Goal: Task Accomplishment & Management: Use online tool/utility

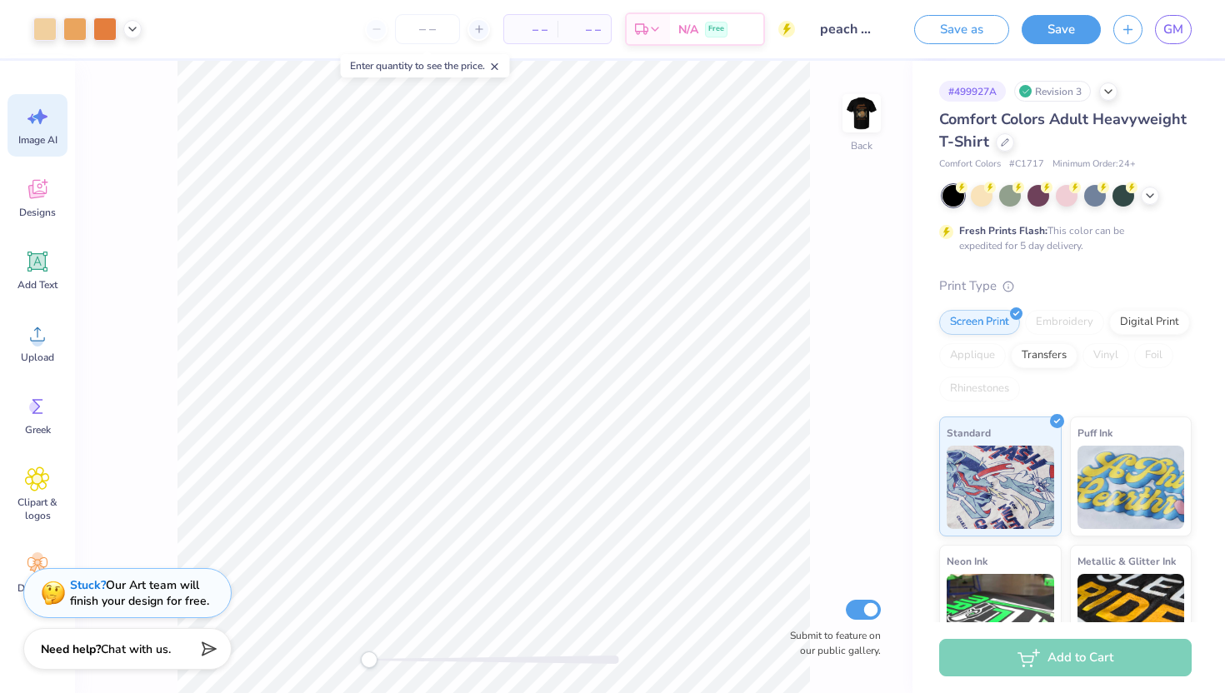
click at [35, 142] on span "Image AI" at bounding box center [37, 139] width 39 height 13
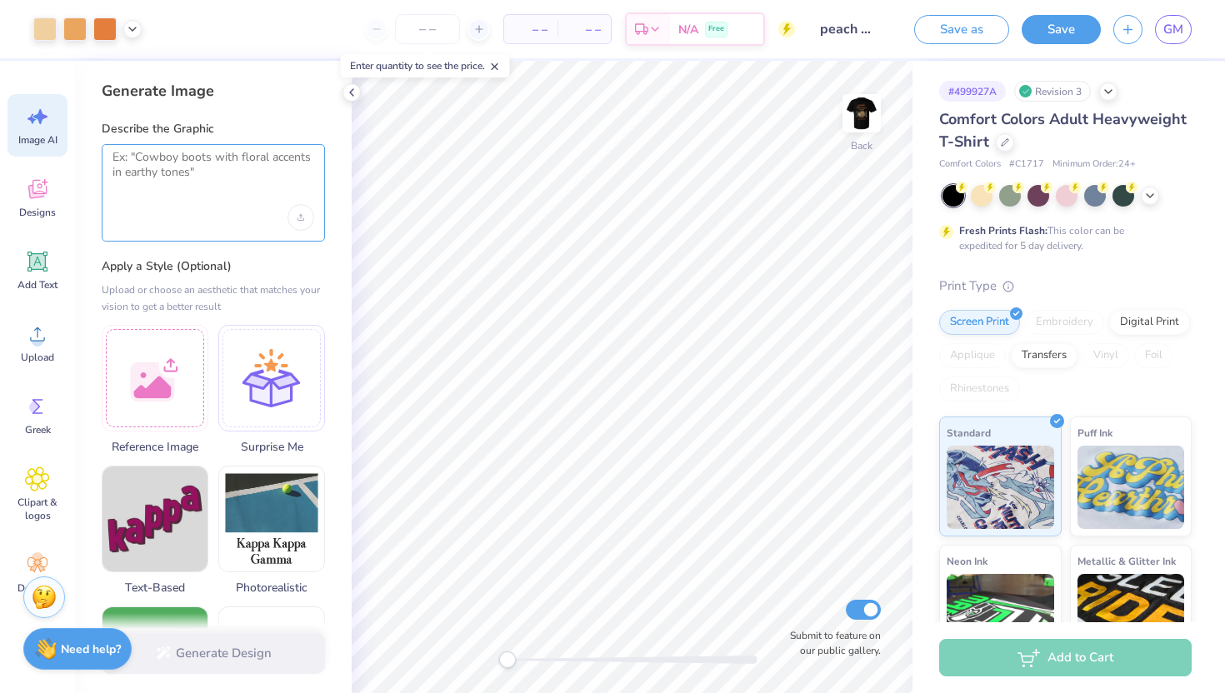
click at [231, 190] on textarea at bounding box center [213, 171] width 202 height 42
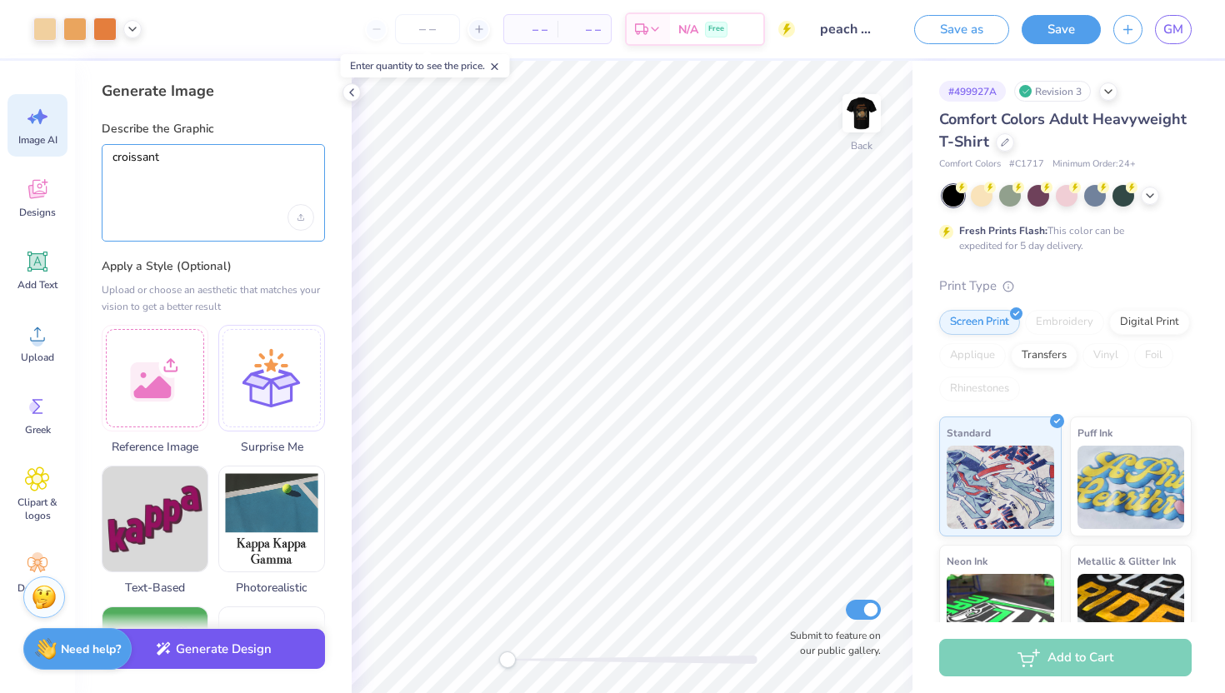
type textarea "croissant"
click at [255, 652] on button "Generate Design" at bounding box center [213, 649] width 223 height 41
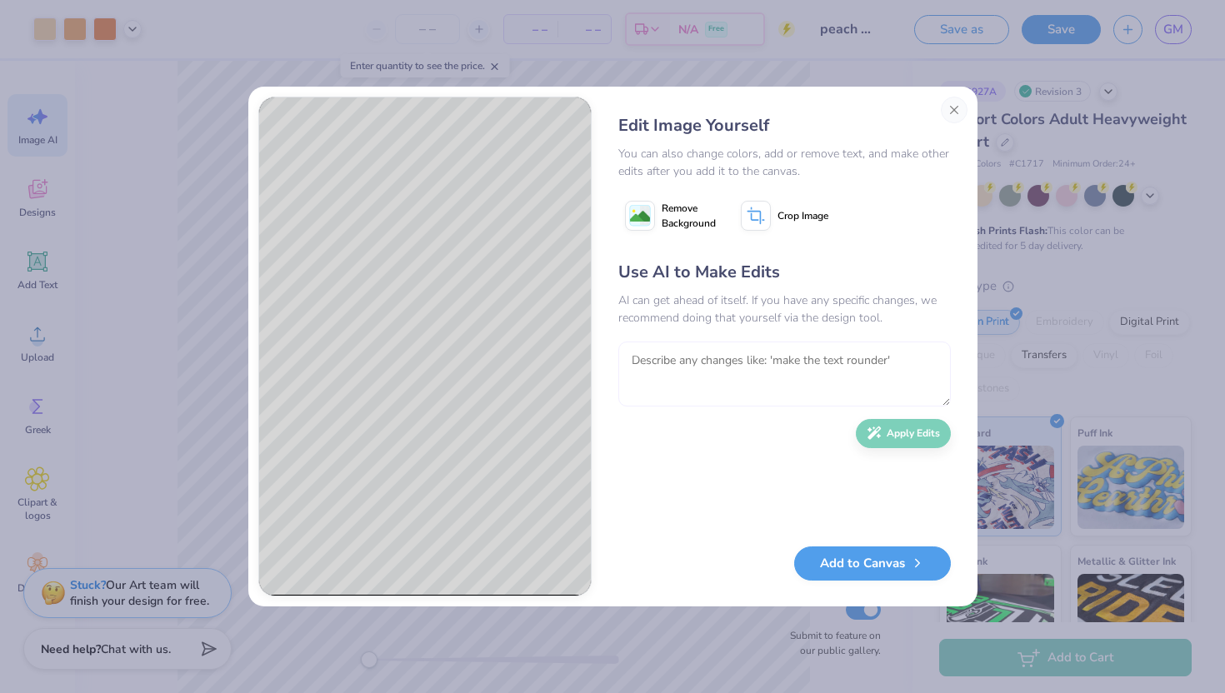
click at [663, 371] on textarea at bounding box center [784, 374] width 332 height 65
type textarea "e"
type textarea "less realistic"
click at [915, 428] on button "Apply Edits" at bounding box center [903, 429] width 95 height 29
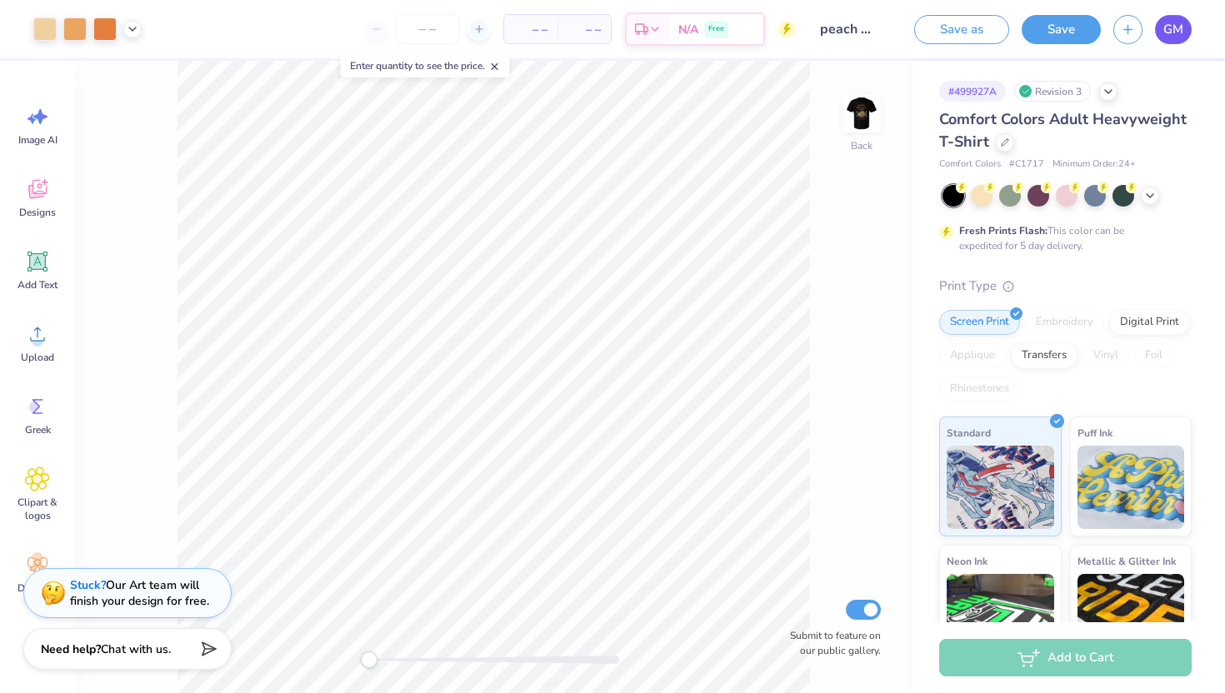
click at [1181, 34] on span "GM" at bounding box center [1173, 29] width 20 height 19
click at [848, 110] on img at bounding box center [861, 113] width 67 height 67
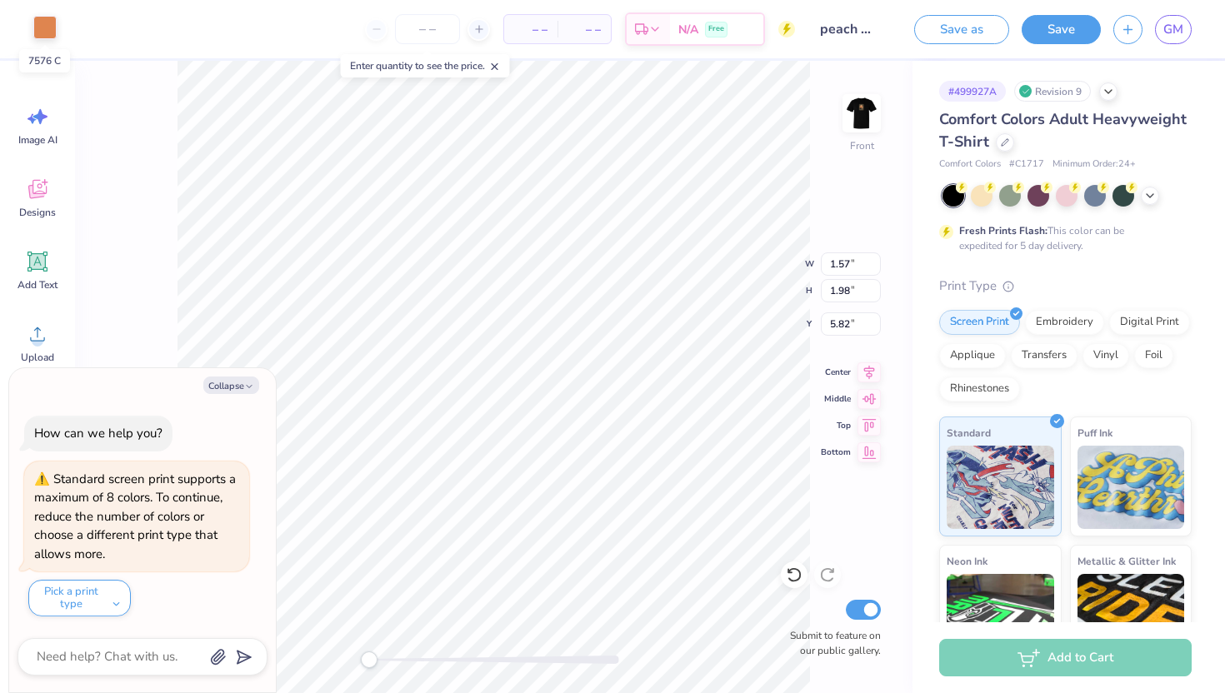
click at [51, 28] on div at bounding box center [44, 27] width 23 height 23
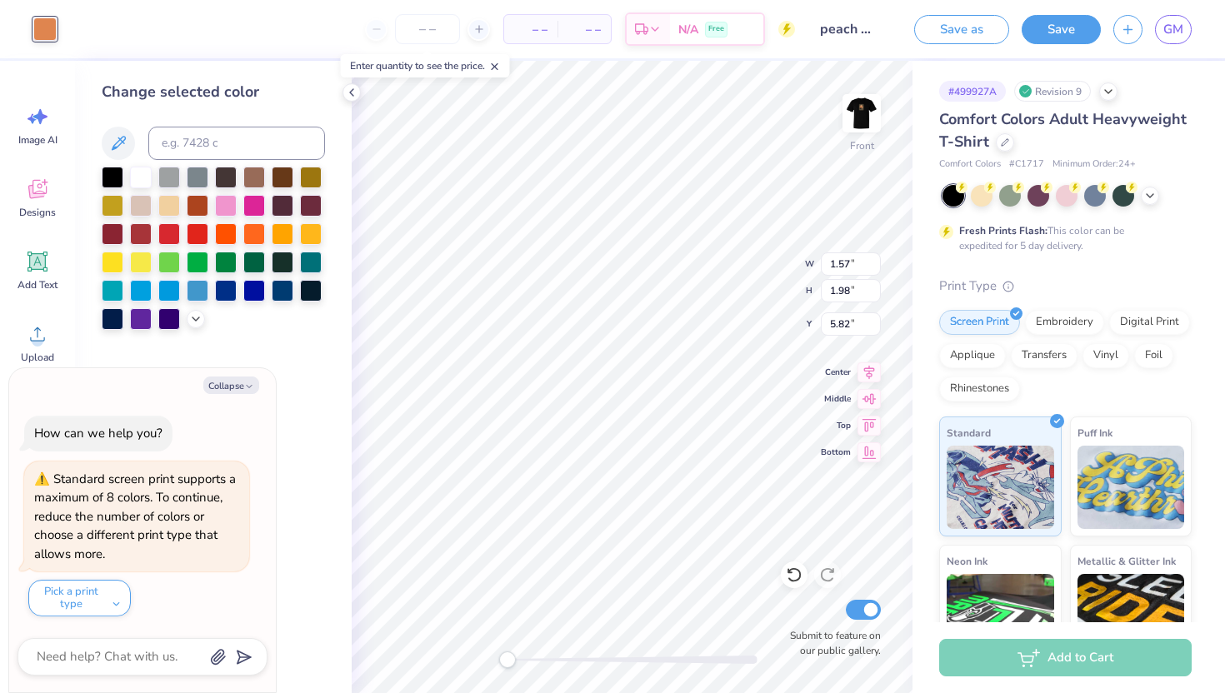
type textarea "x"
type input "0.96"
type input "6.00"
type input "11.51"
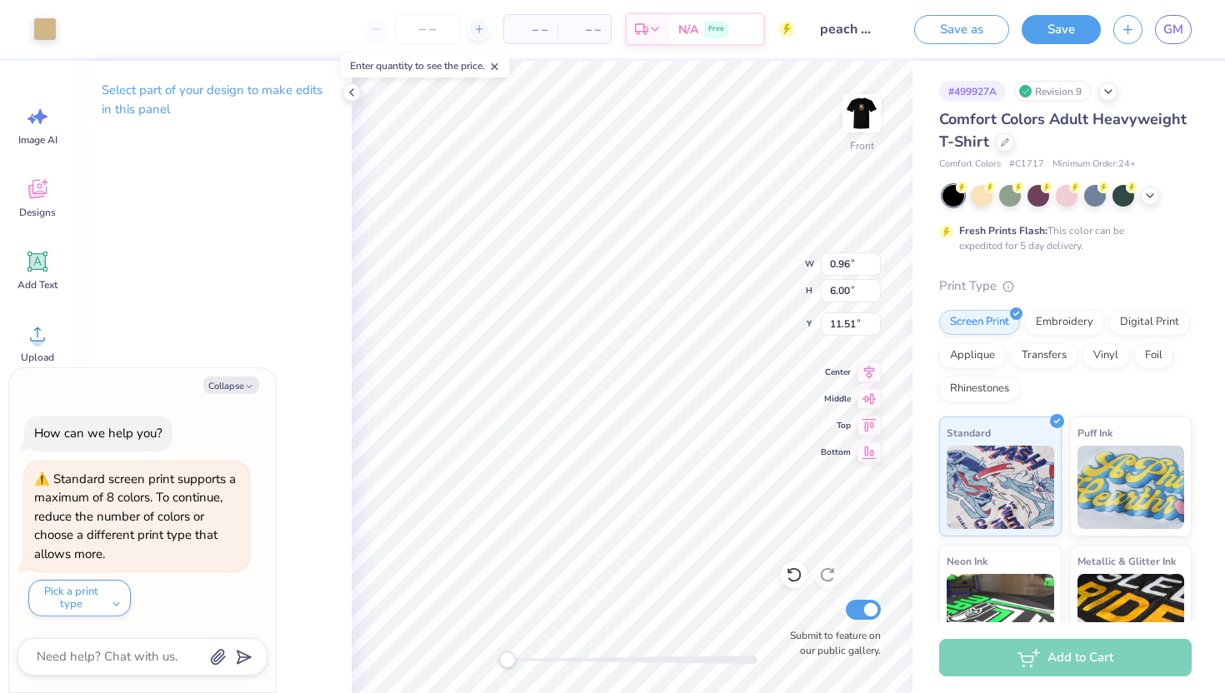
type textarea "x"
type input "7.77"
type input "2.16"
type input "7.44"
click at [790, 576] on icon at bounding box center [794, 575] width 17 height 17
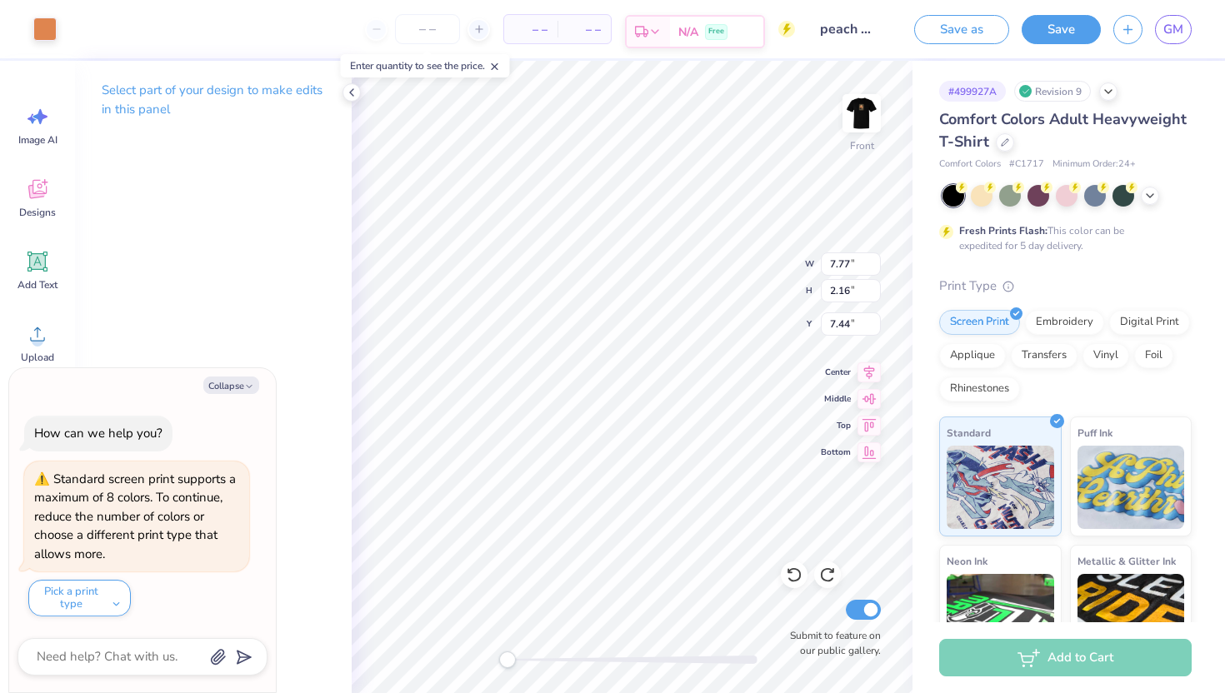
type textarea "x"
type input "2.53"
type input "2.45"
type input "13.66"
click at [796, 567] on icon at bounding box center [794, 575] width 17 height 17
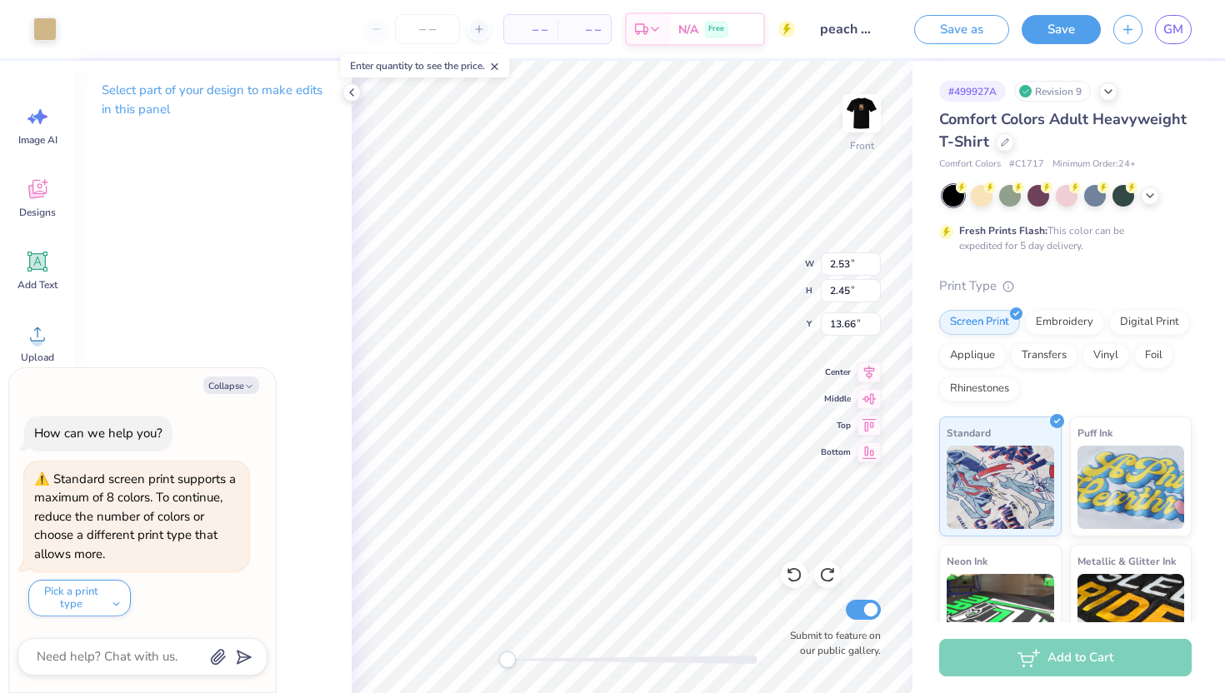
type textarea "x"
type input "6.82"
type input "5.09"
type input "12.38"
click at [45, 25] on div at bounding box center [44, 27] width 23 height 23
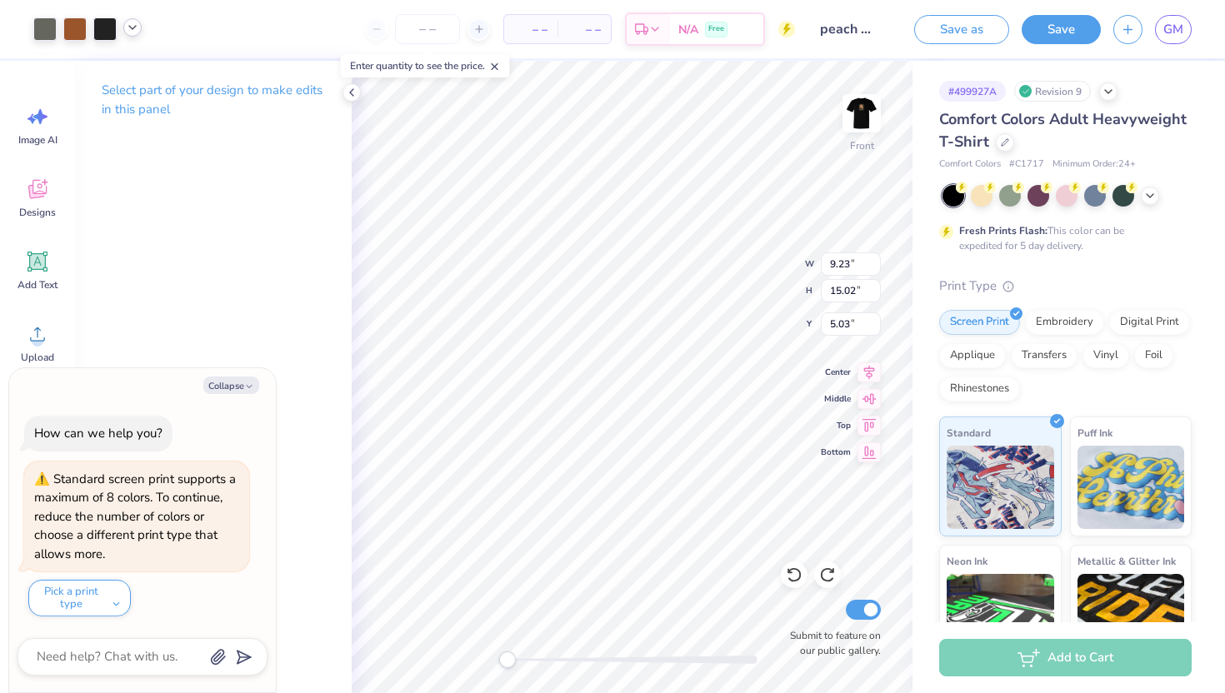
click at [135, 27] on icon at bounding box center [132, 27] width 13 height 13
type textarea "x"
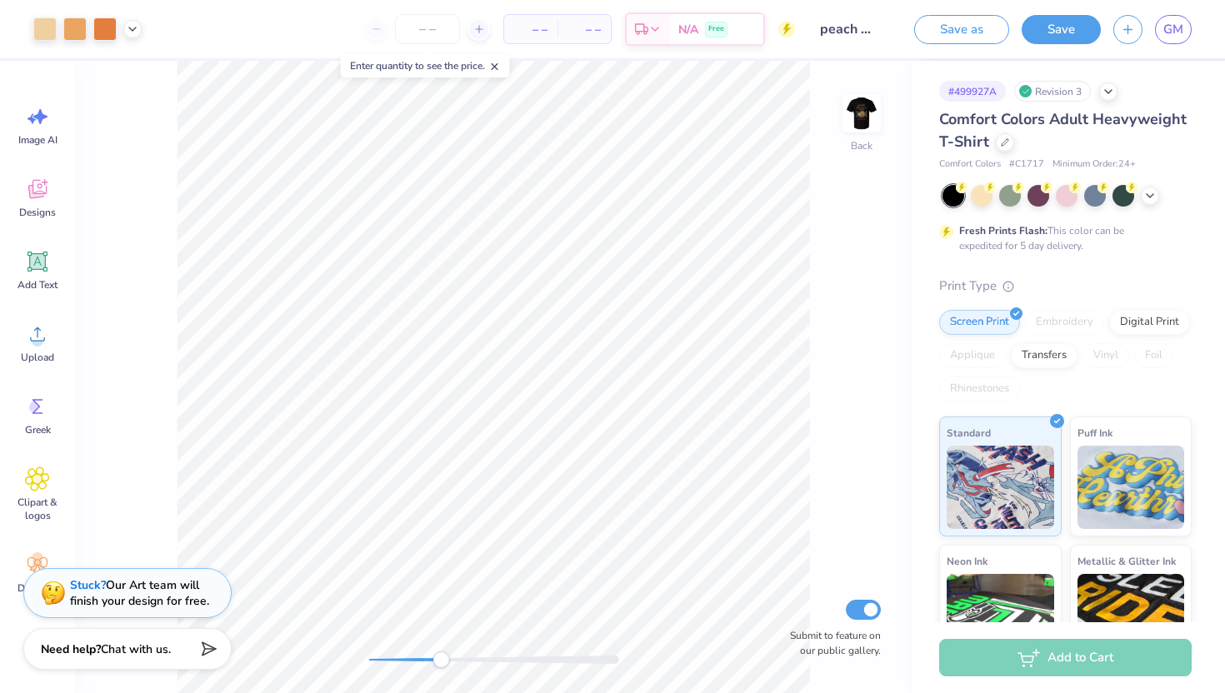
click at [441, 669] on div "Back Submit to feature on our public gallery." at bounding box center [493, 377] width 837 height 632
click at [131, 28] on icon at bounding box center [132, 27] width 13 height 13
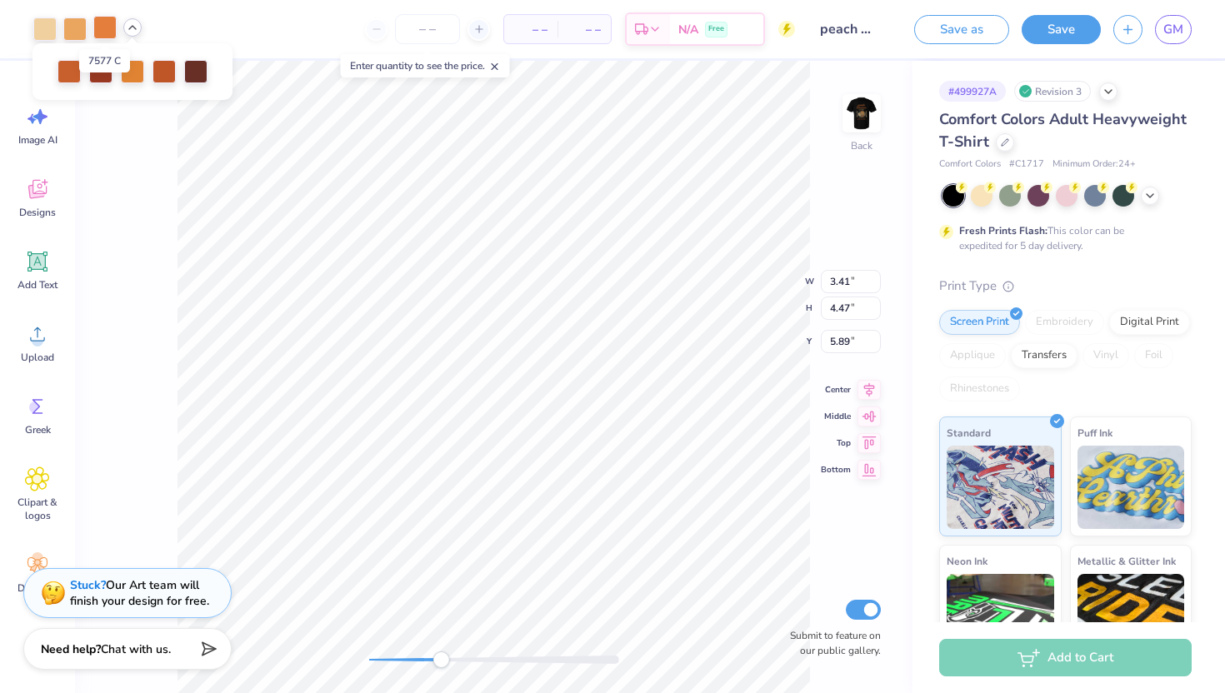
click at [102, 32] on div at bounding box center [104, 27] width 23 height 23
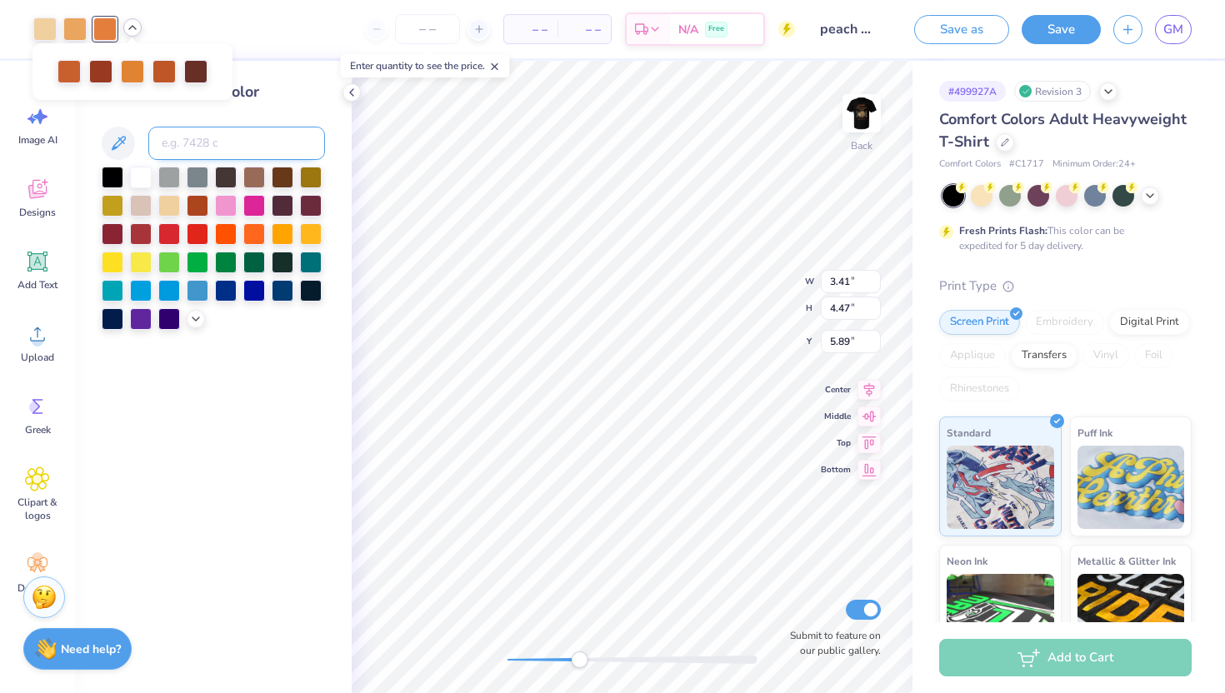
click at [202, 151] on input at bounding box center [236, 143] width 177 height 33
click at [105, 32] on div at bounding box center [104, 28] width 23 height 23
click at [202, 148] on input at bounding box center [236, 143] width 177 height 33
type input "7576"
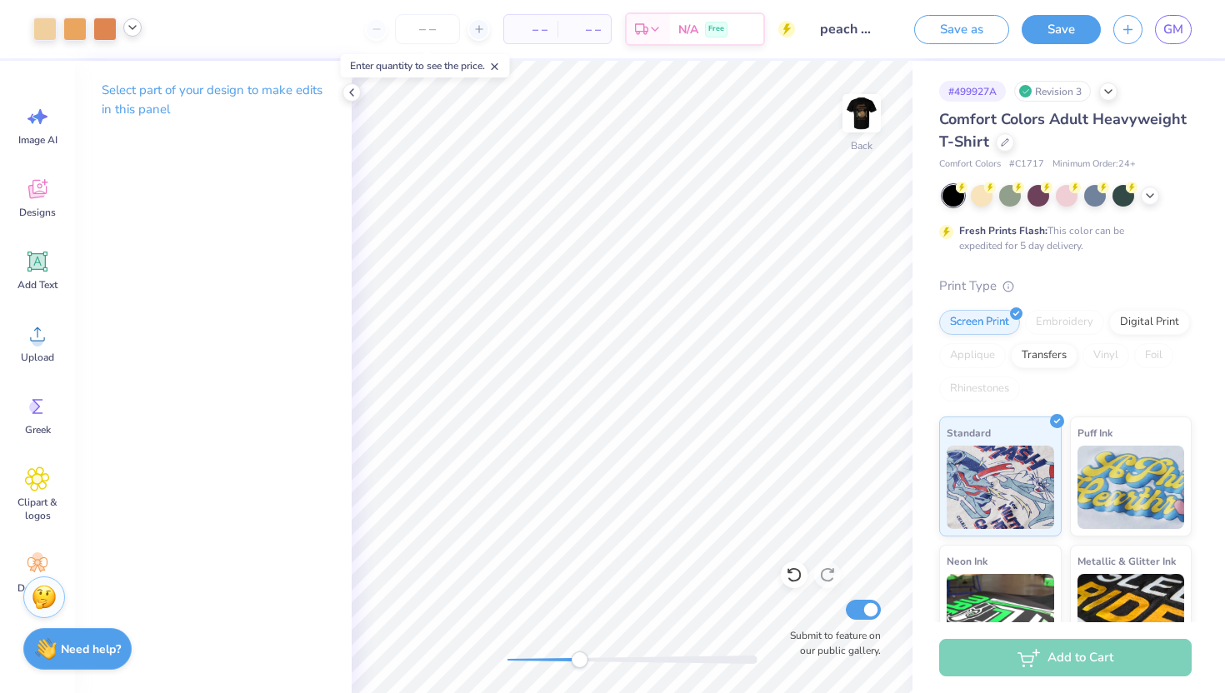
click at [135, 32] on icon at bounding box center [132, 27] width 13 height 13
click at [141, 71] on div at bounding box center [132, 69] width 23 height 23
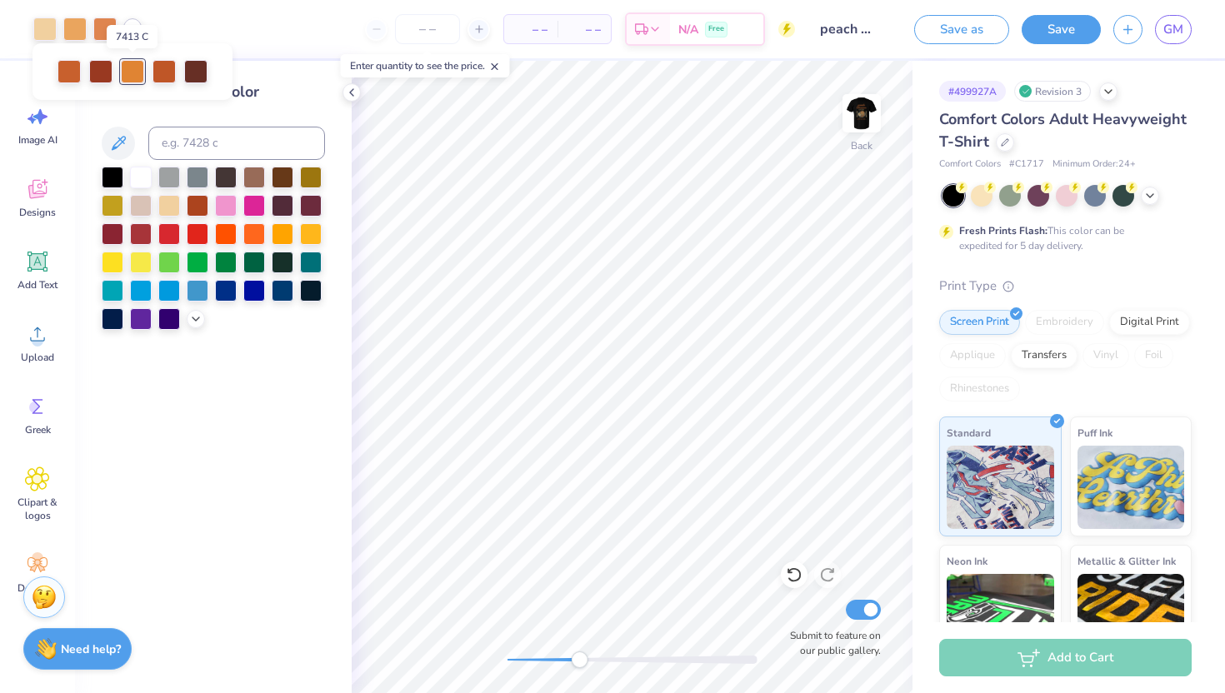
click at [141, 71] on div at bounding box center [132, 71] width 23 height 23
click at [349, 92] on icon at bounding box center [351, 92] width 13 height 13
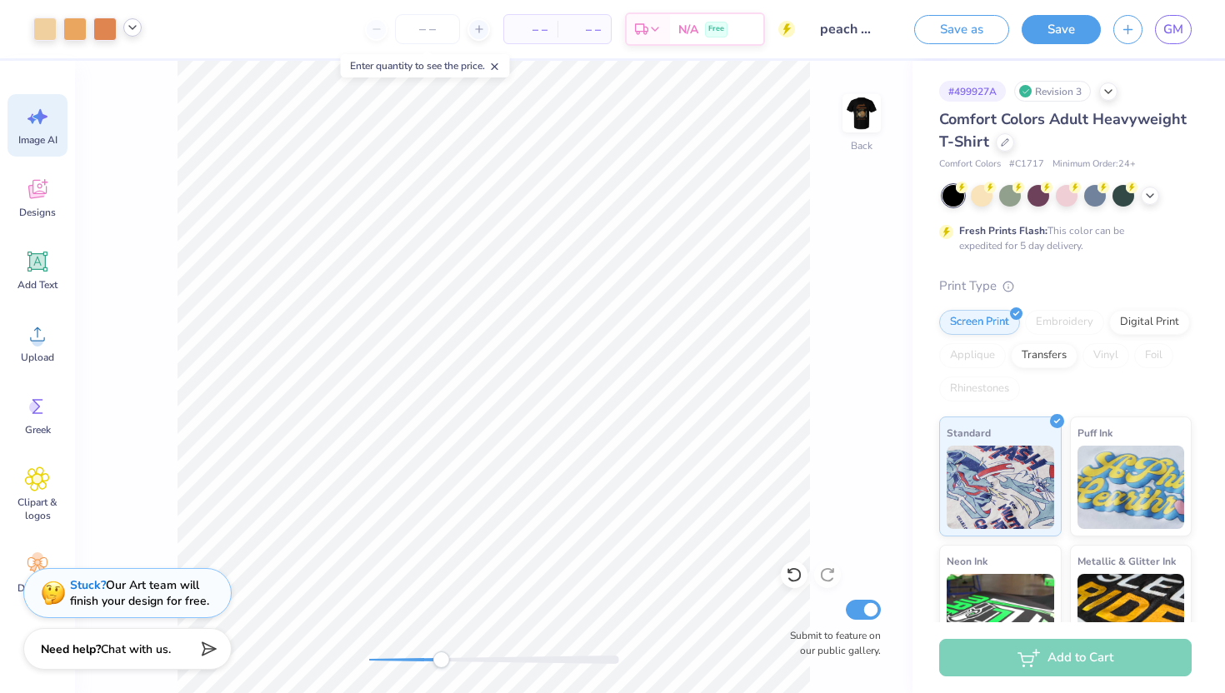
click at [41, 113] on icon at bounding box center [40, 116] width 14 height 15
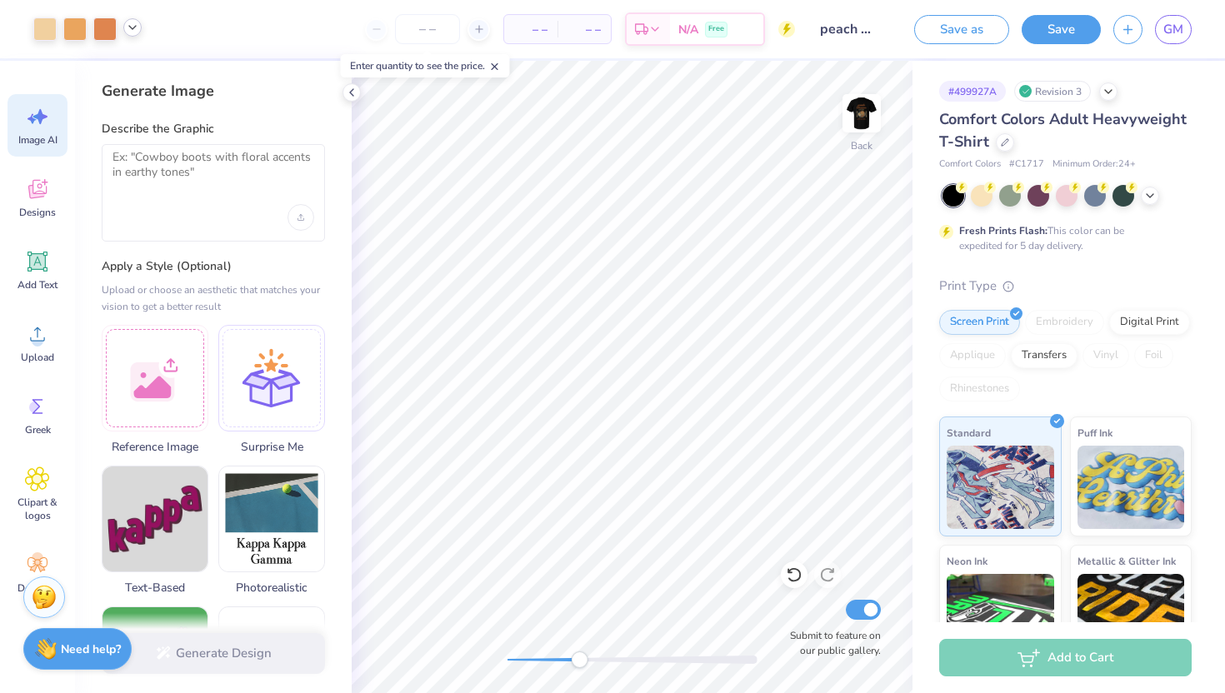
click at [219, 194] on div at bounding box center [213, 192] width 223 height 97
click at [183, 167] on textarea at bounding box center [213, 171] width 202 height 42
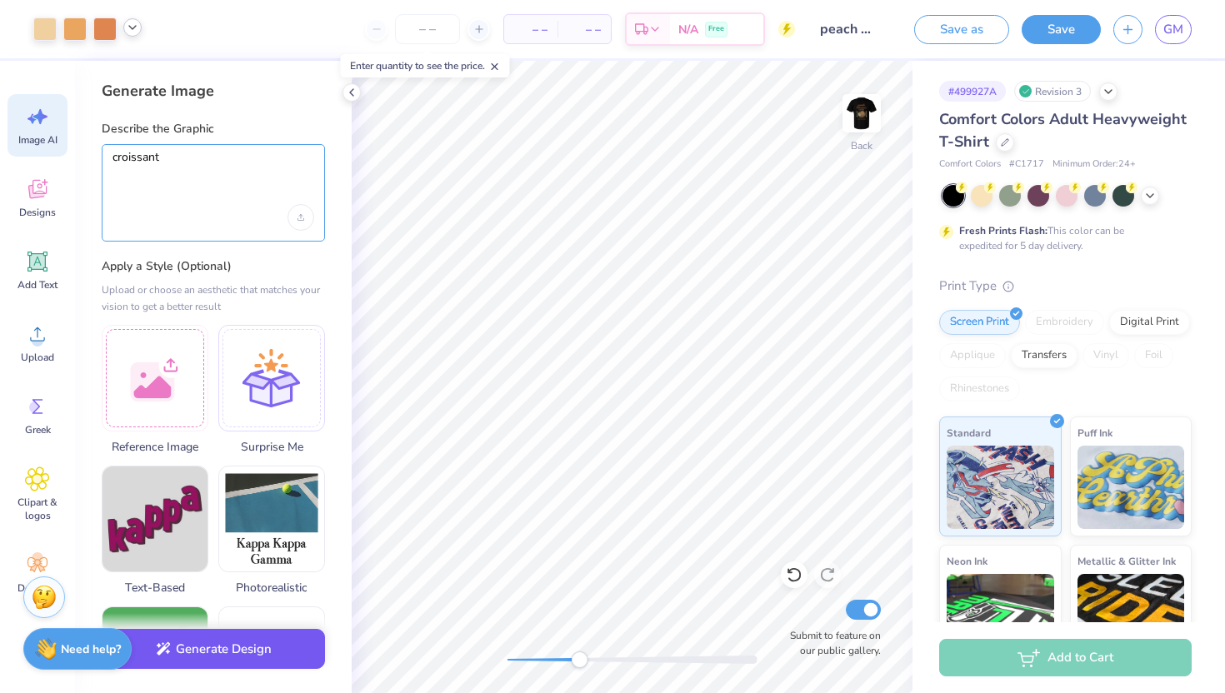
type textarea "croissant"
click at [248, 647] on button "Generate Design" at bounding box center [213, 649] width 223 height 41
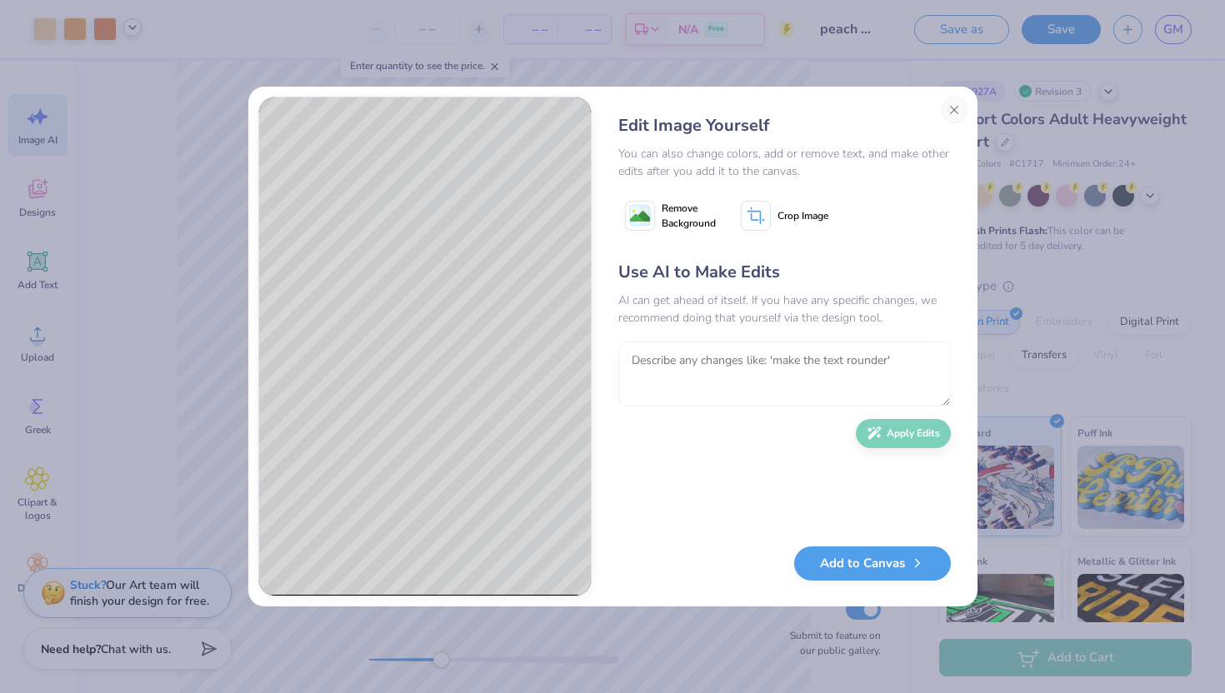
click at [725, 396] on textarea at bounding box center [784, 374] width 332 height 65
type textarea "less realistic"
click at [924, 421] on button "Apply Edits" at bounding box center [903, 433] width 95 height 29
click at [868, 567] on button "Add to Canvas" at bounding box center [872, 559] width 157 height 34
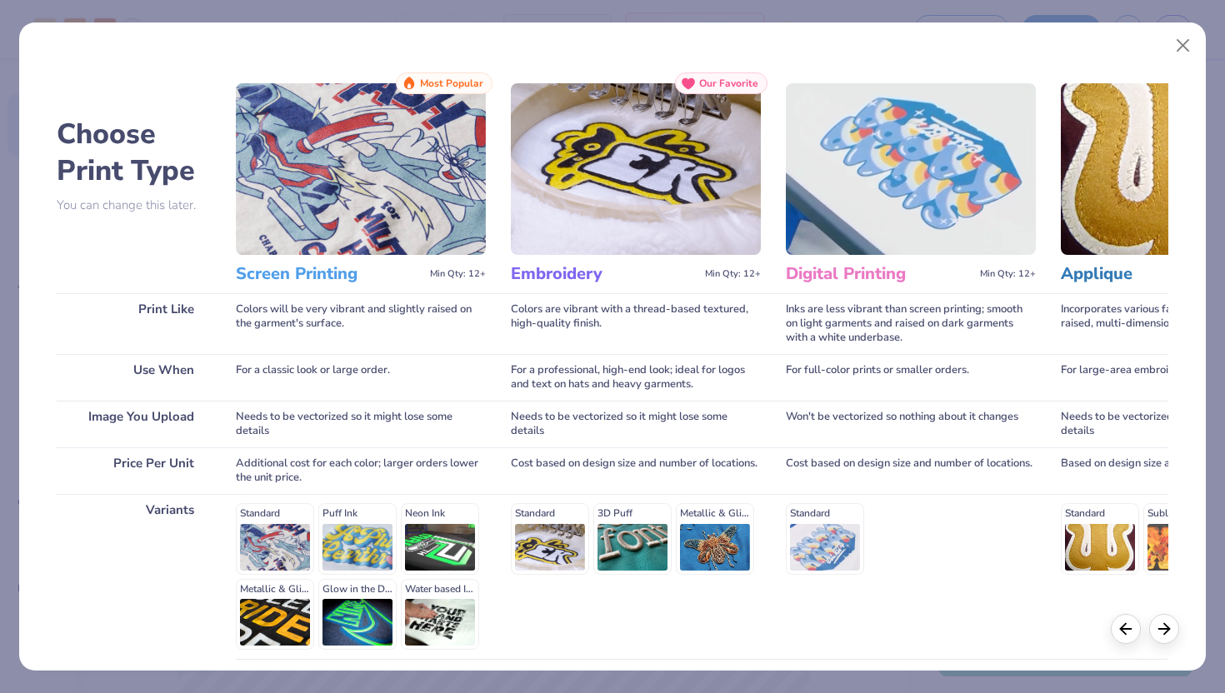
scroll to position [137, 0]
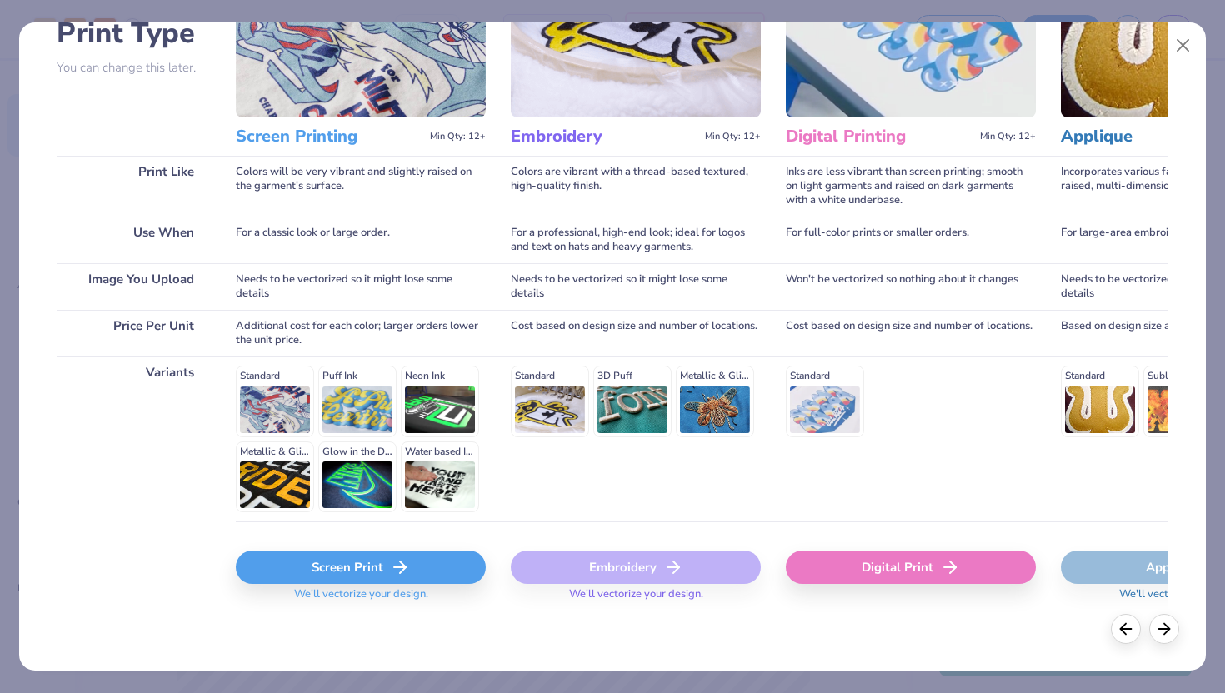
click at [386, 577] on div "Screen Print" at bounding box center [361, 567] width 250 height 33
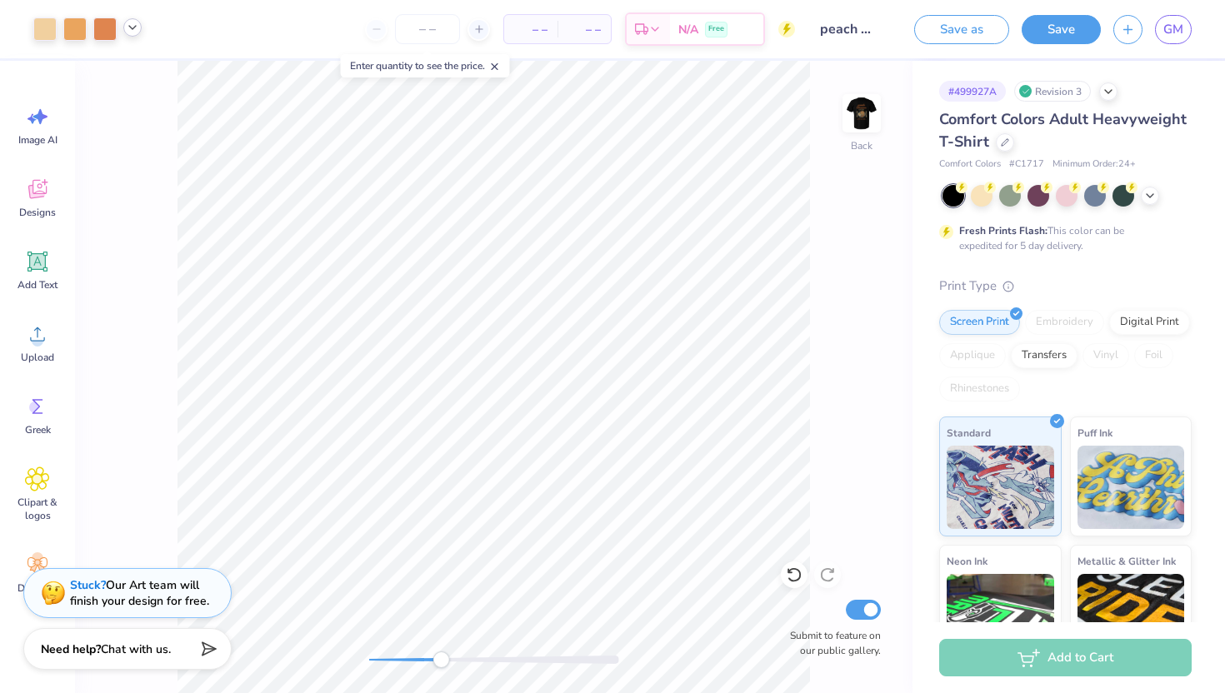
scroll to position [0, 0]
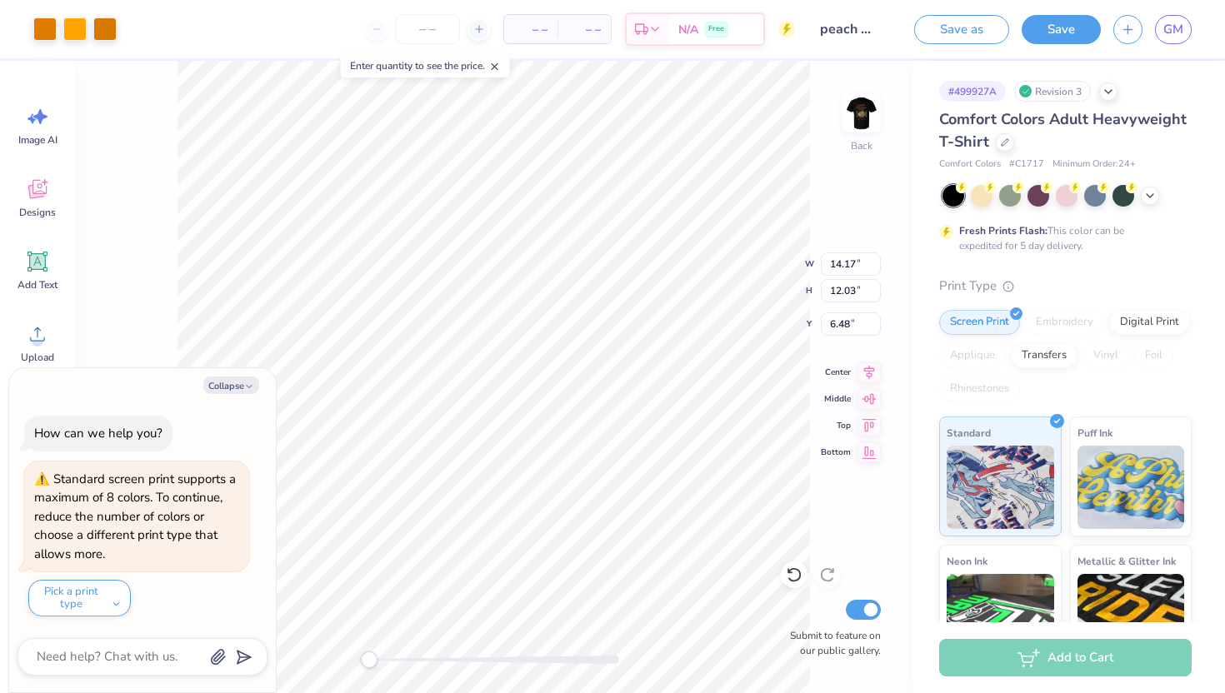
click at [308, 642] on div "Back W 14.17 14.17 " H 12.03 12.03 " Y 6.48 6.48 " Center Middle Top Bottom Sub…" at bounding box center [493, 377] width 837 height 632
drag, startPoint x: 370, startPoint y: 652, endPoint x: 419, endPoint y: 656, distance: 49.3
click at [420, 656] on div "Accessibility label" at bounding box center [420, 659] width 17 height 17
type textarea "x"
type input "3.41"
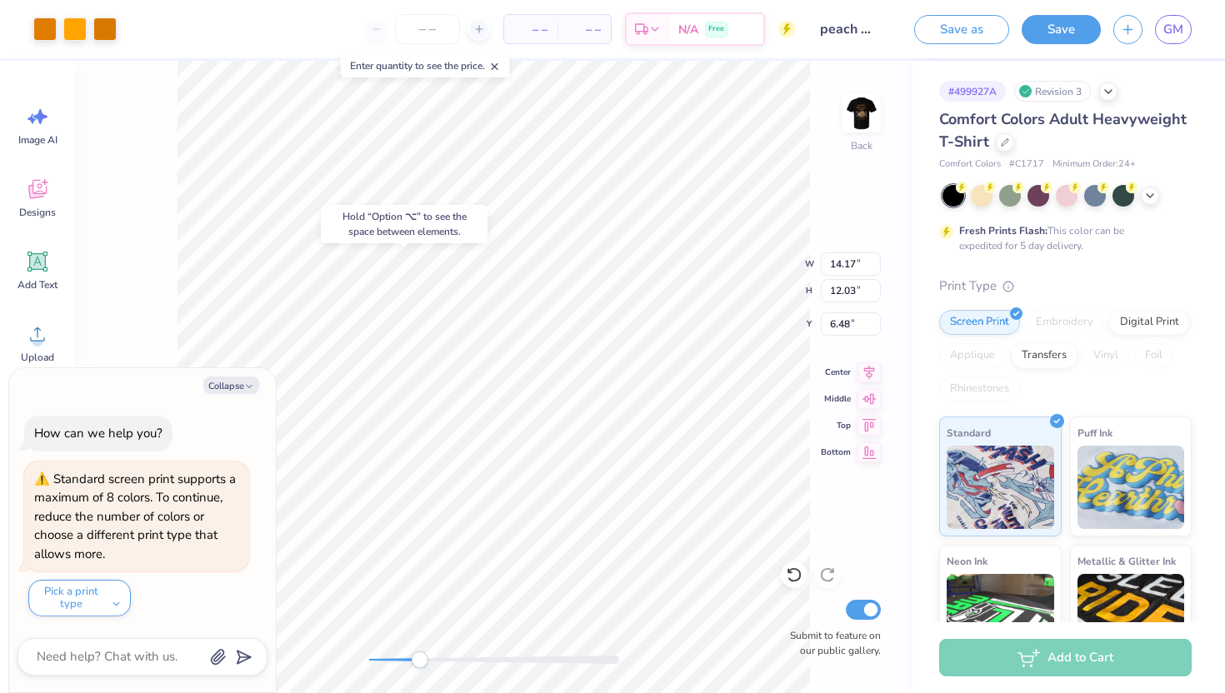
type input "4.47"
type input "5.89"
type textarea "x"
type input "1.97"
type input "1.67"
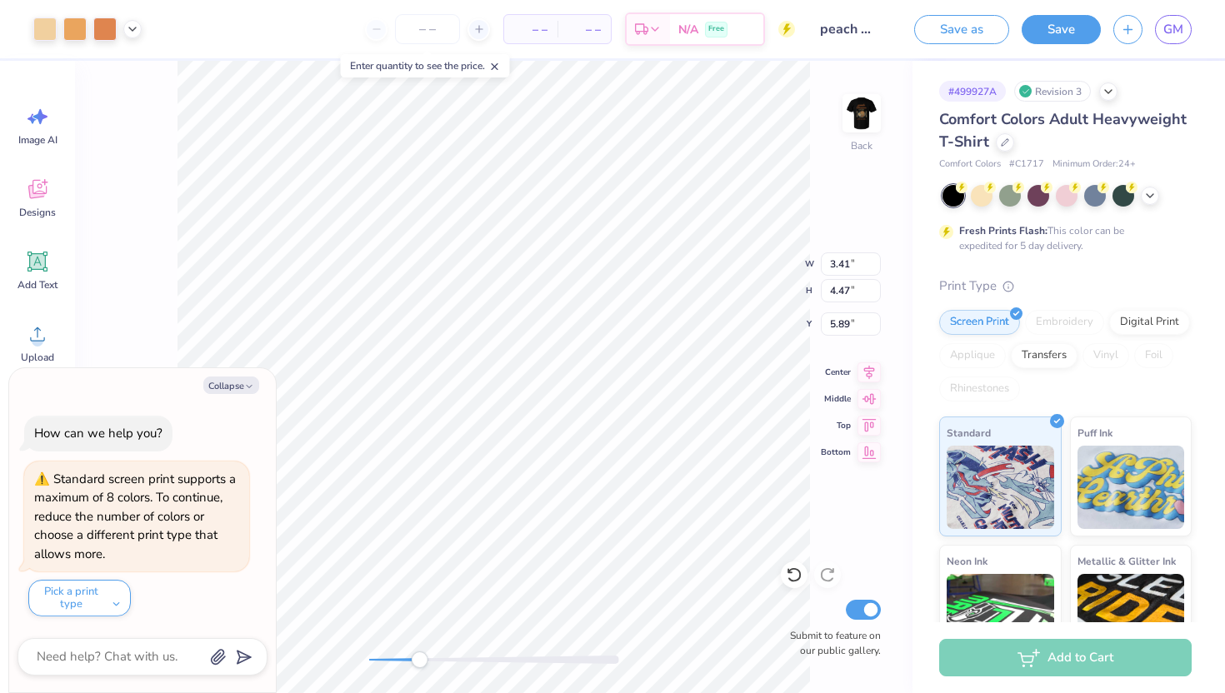
type input "8.68"
type textarea "x"
type input "1.04"
type input "0.78"
type textarea "x"
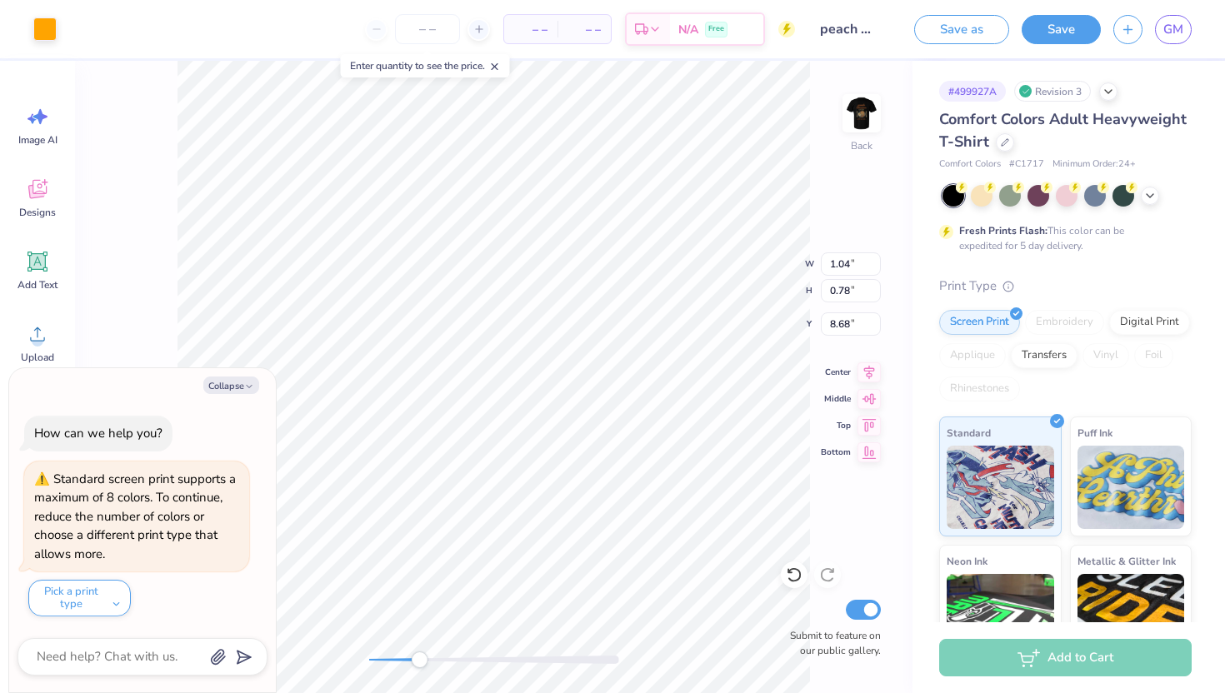
type input "3.41"
type input "4.47"
type input "5.89"
type textarea "x"
type input "0.67"
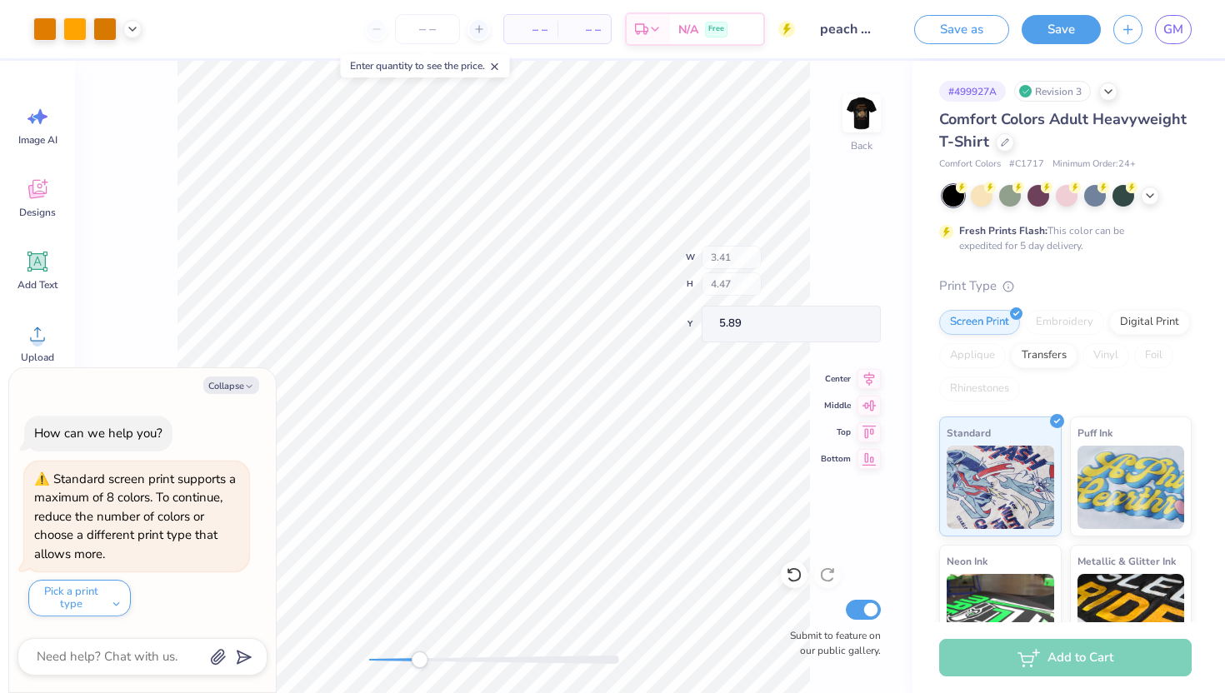
type input "0.50"
type input "8.64"
type textarea "x"
type input "1.04"
type input "0.78"
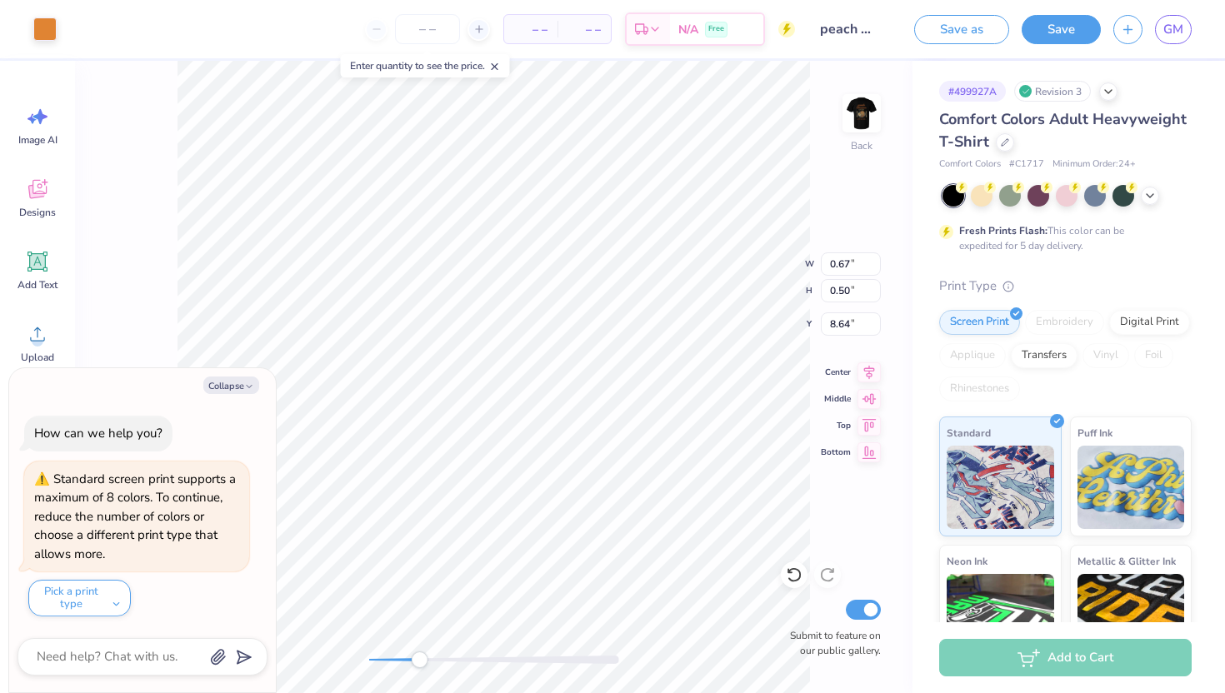
type input "8.68"
click at [44, 21] on div at bounding box center [44, 27] width 23 height 23
type textarea "x"
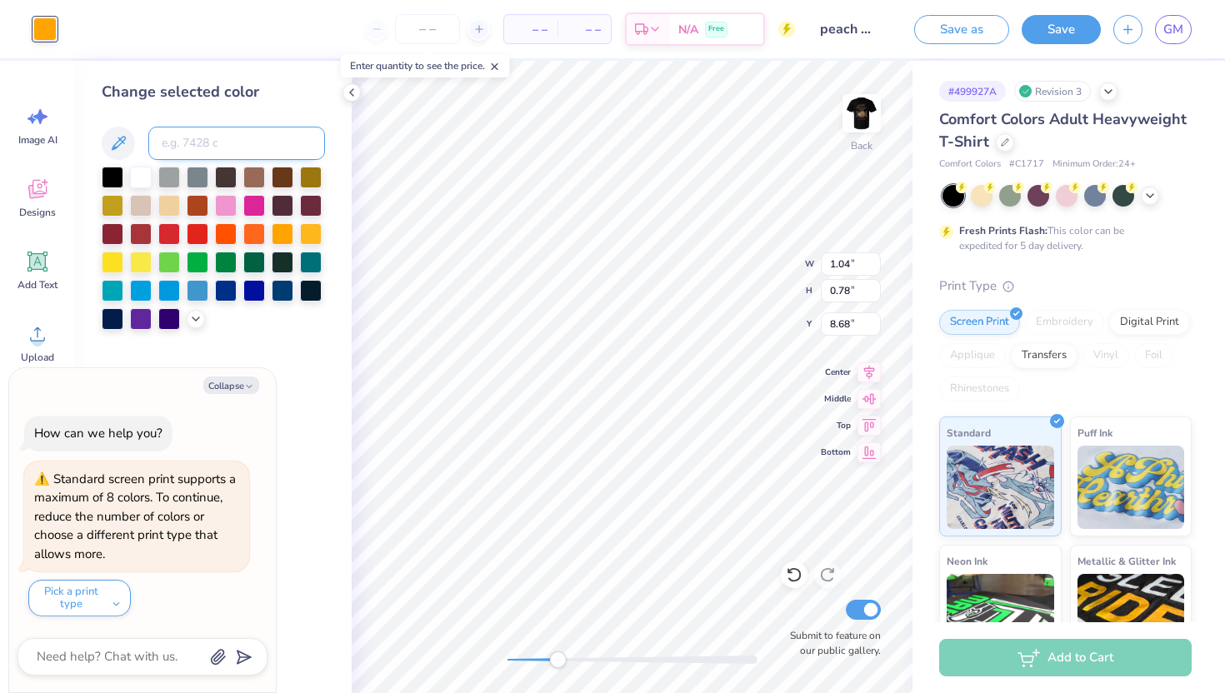
click at [222, 137] on input at bounding box center [236, 143] width 177 height 33
type input "7413"
type textarea "x"
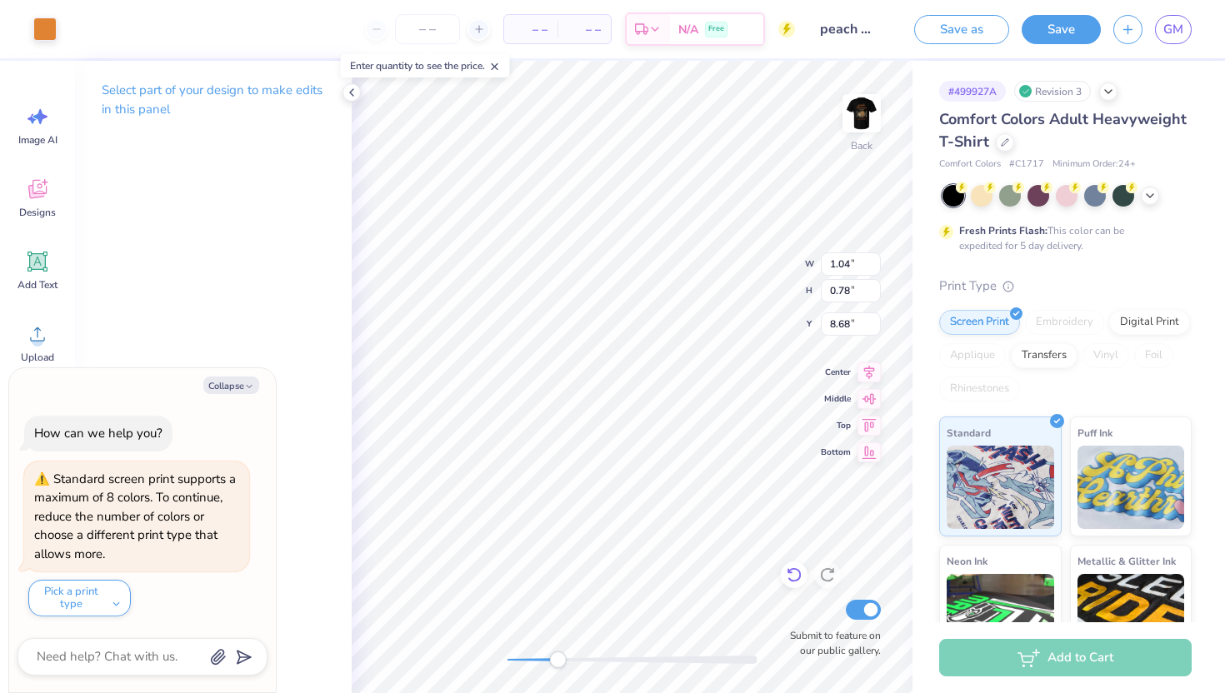
click at [796, 572] on icon at bounding box center [794, 575] width 17 height 17
click at [97, 26] on div at bounding box center [104, 27] width 23 height 23
type textarea "x"
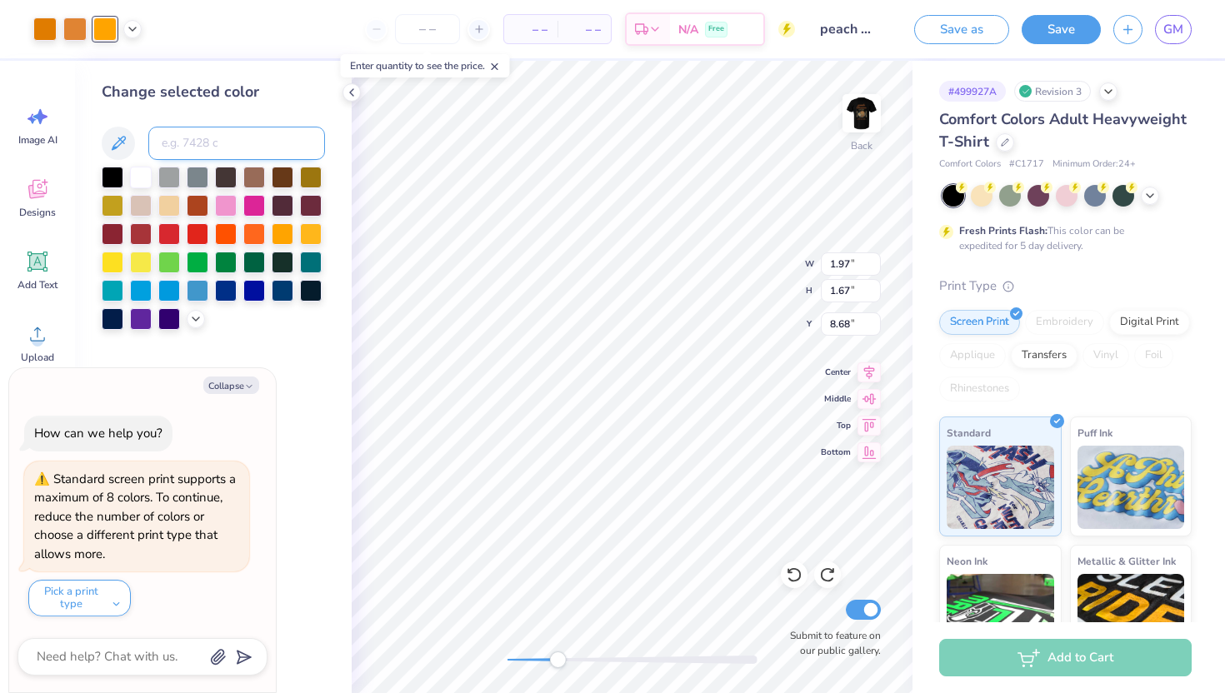
click at [241, 152] on input at bounding box center [236, 143] width 177 height 33
type input "7413"
type textarea "x"
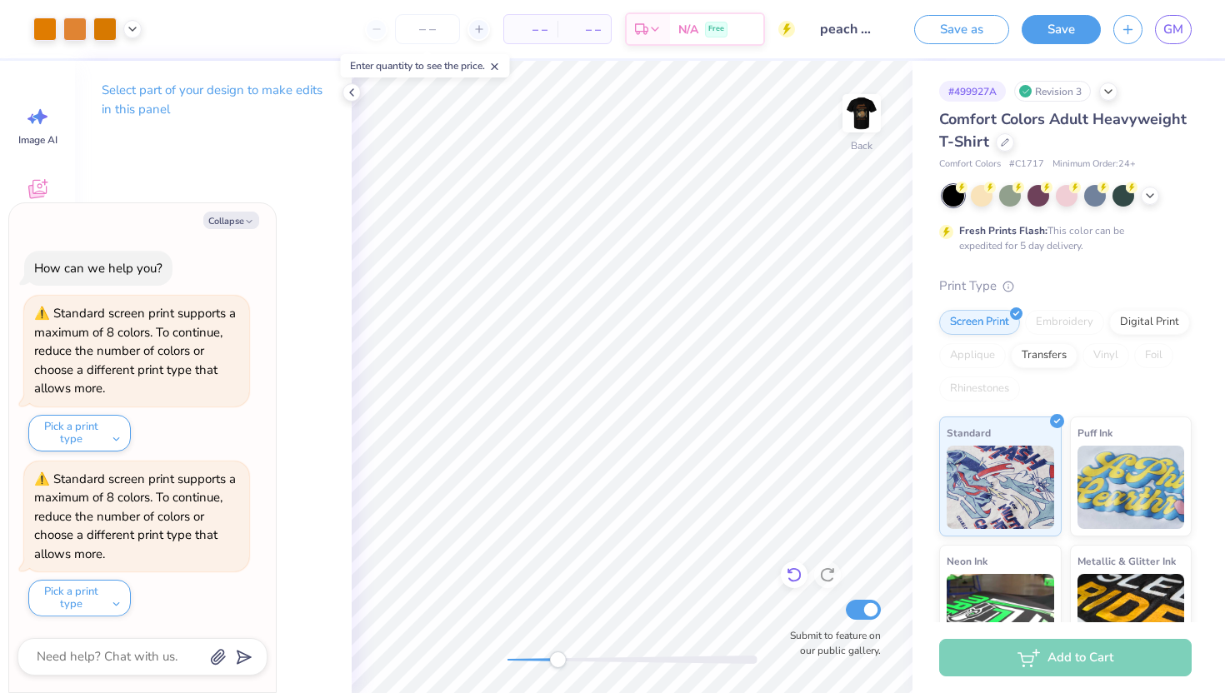
click at [798, 569] on icon at bounding box center [794, 575] width 17 height 17
click at [824, 578] on icon at bounding box center [827, 575] width 17 height 17
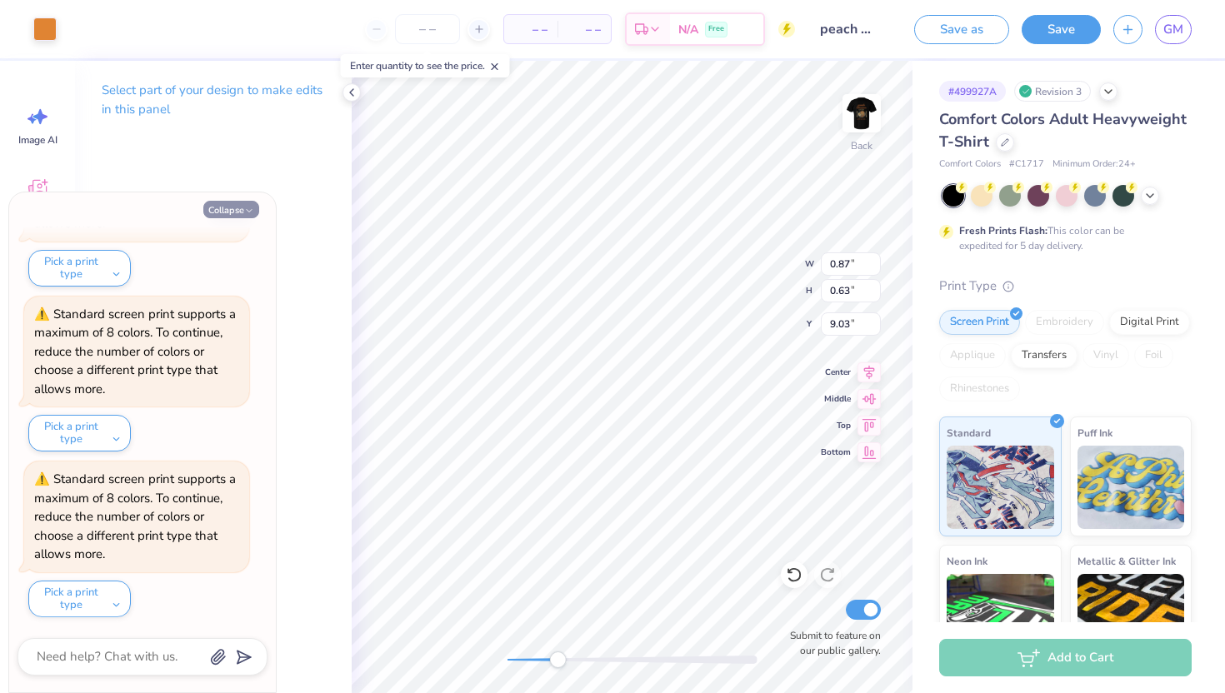
click at [249, 207] on icon "button" at bounding box center [249, 211] width 10 height 10
type textarea "x"
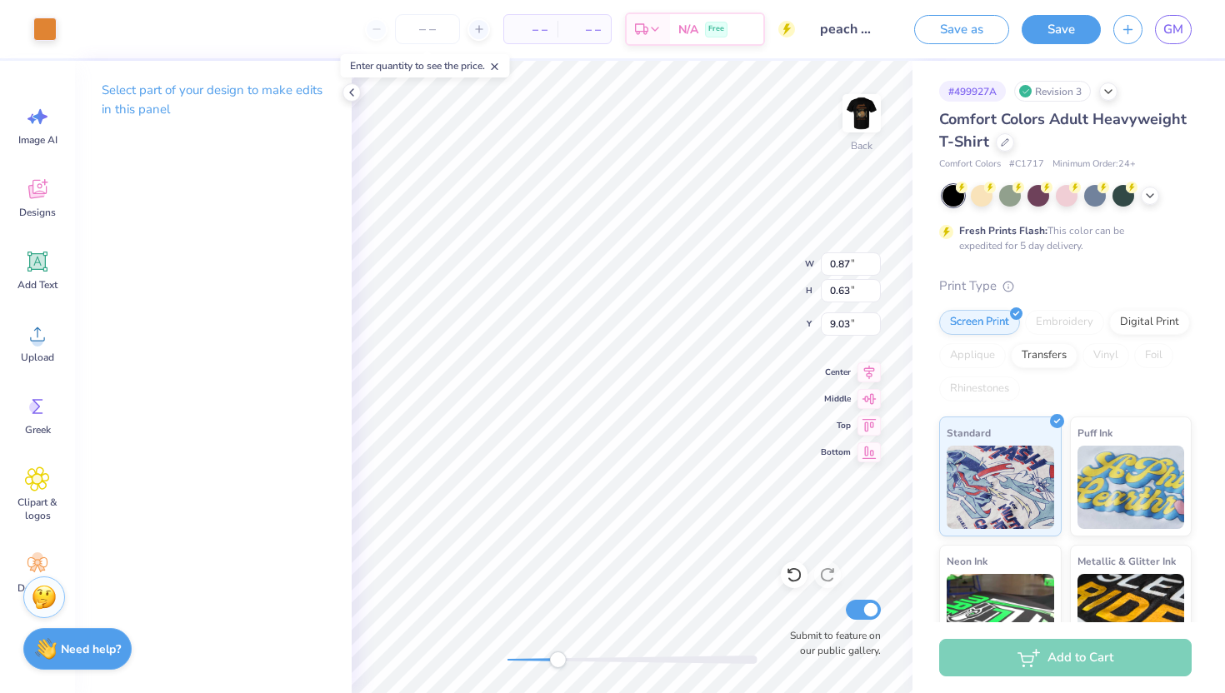
type input "1.04"
type input "0.78"
type input "8.68"
type input "0.87"
type input "0.63"
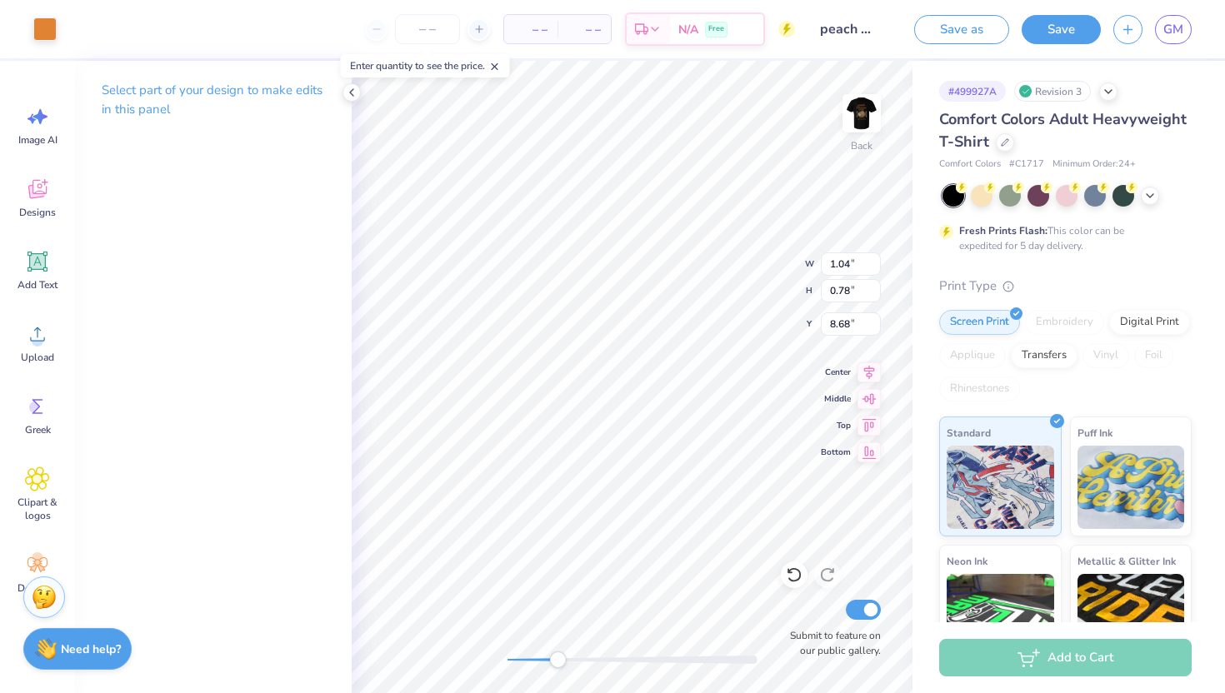
type input "9.03"
type input "0.45"
type input "0.70"
type input "8.80"
type input "1.20"
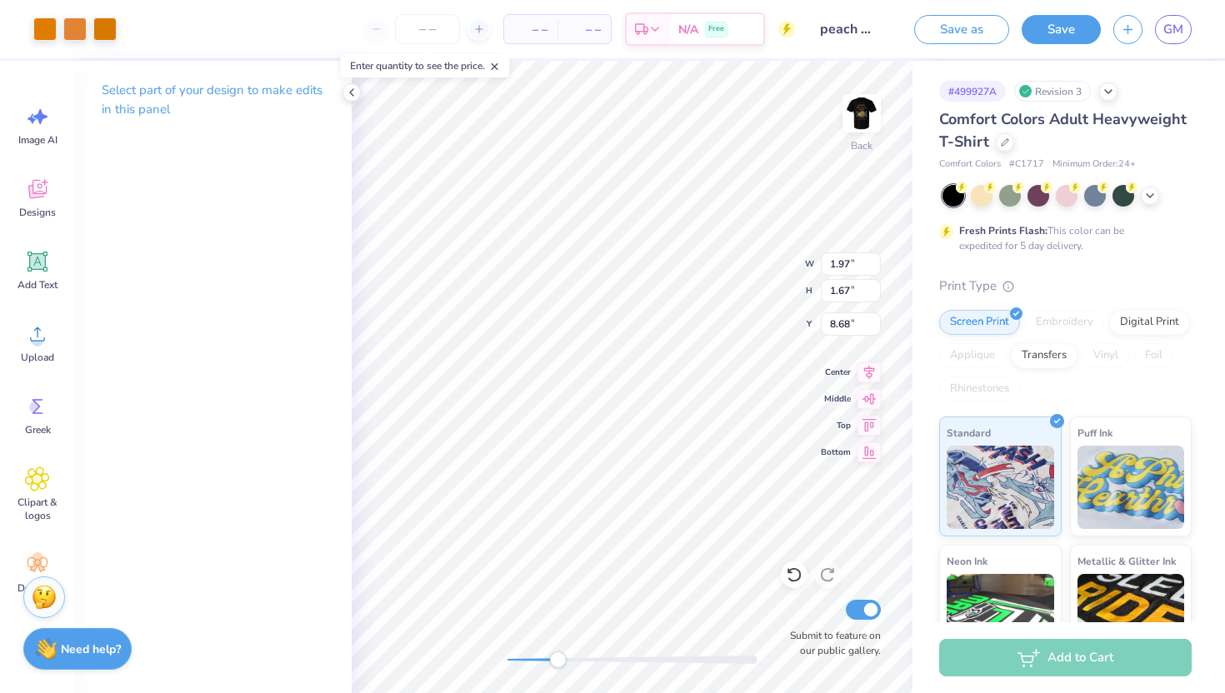
type input "0.99"
type input "8.77"
click at [791, 571] on icon at bounding box center [794, 575] width 17 height 17
type input "1.97"
type input "1.67"
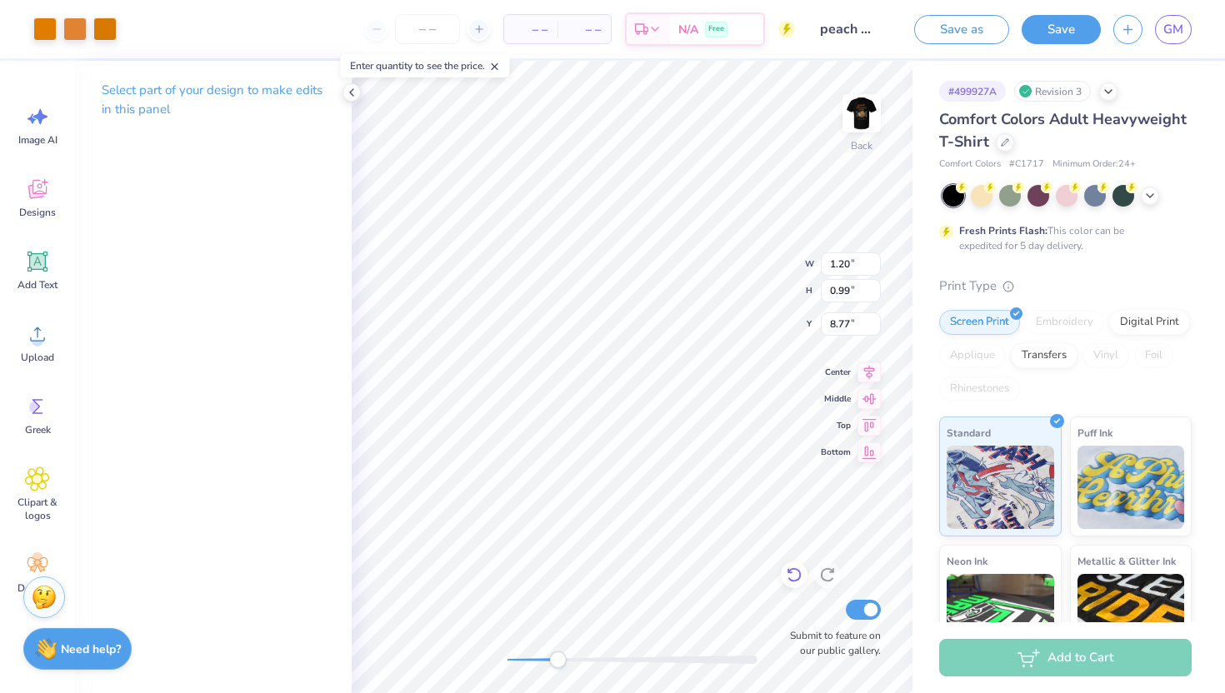
type input "8.68"
type input "1.14"
type input "0.94"
type input "8.77"
click at [793, 582] on icon at bounding box center [794, 575] width 17 height 17
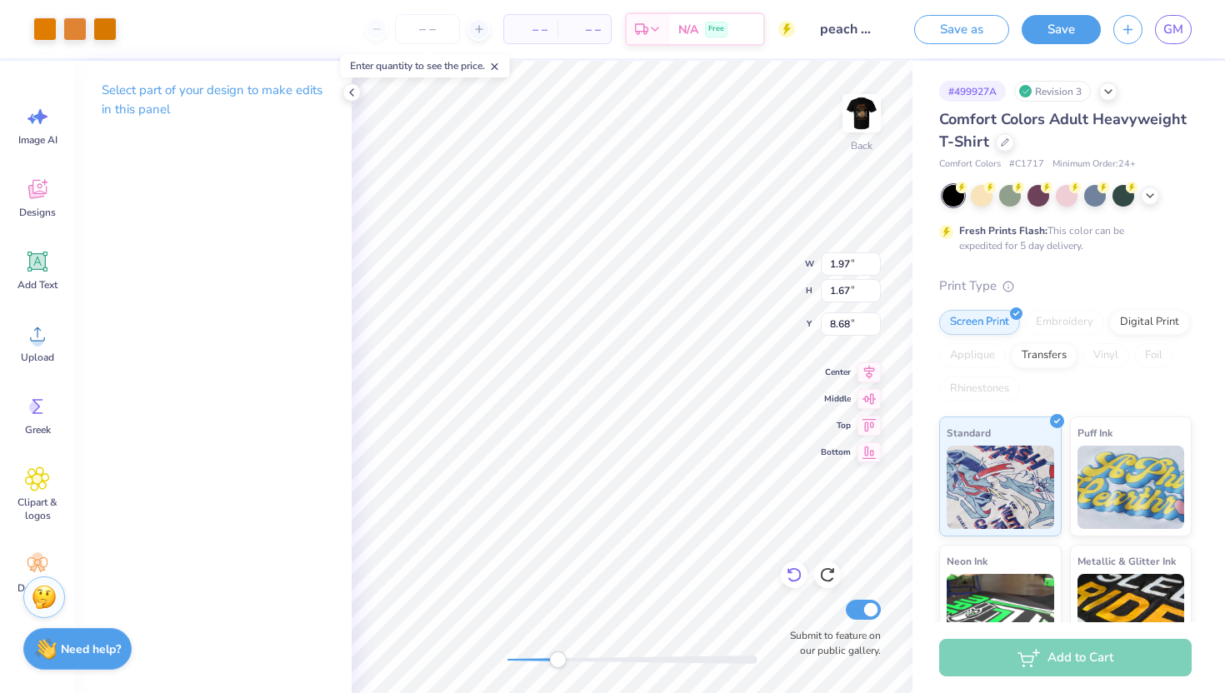
type input "11.09"
type input "1.53"
type input "1.28"
type input "11.14"
click at [795, 577] on icon at bounding box center [794, 575] width 17 height 17
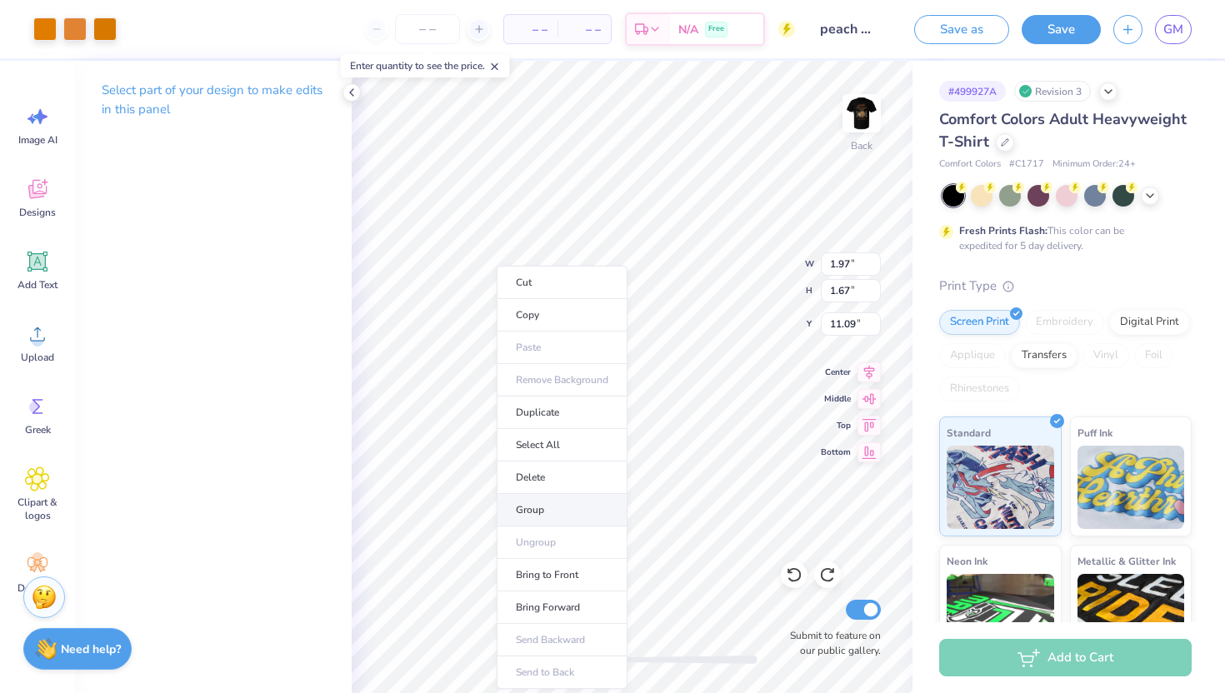
click at [524, 508] on li "Group" at bounding box center [562, 510] width 131 height 32
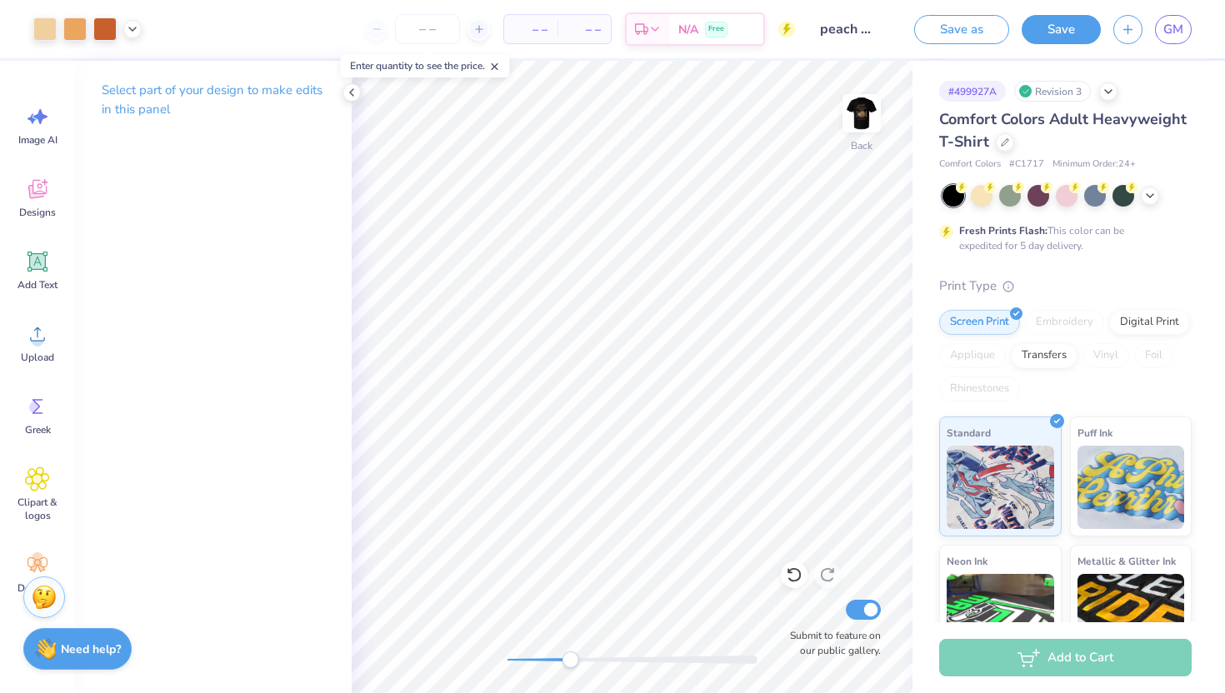
drag, startPoint x: 560, startPoint y: 656, endPoint x: 582, endPoint y: 667, distance: 25.3
click at [578, 667] on div "Accessibility label" at bounding box center [570, 659] width 17 height 17
click at [464, 644] on div "Back Submit to feature on our public gallery." at bounding box center [632, 377] width 561 height 632
click at [352, 93] on icon at bounding box center [351, 92] width 13 height 13
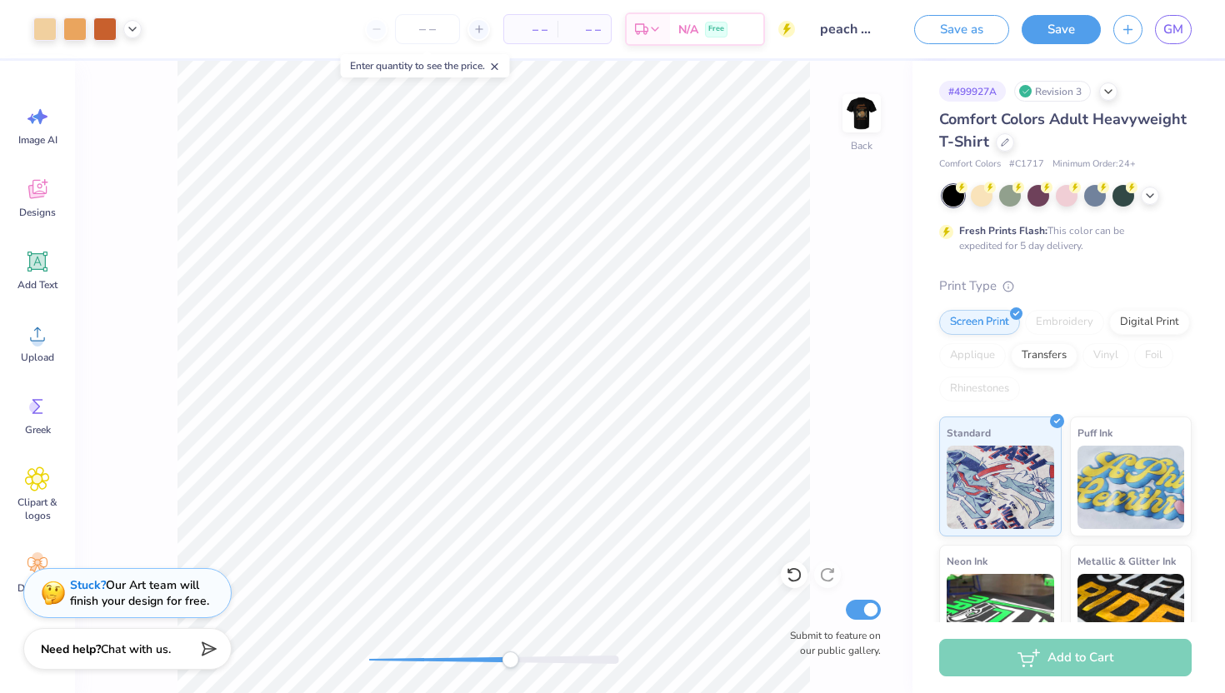
drag, startPoint x: 370, startPoint y: 657, endPoint x: 527, endPoint y: 659, distance: 156.6
click at [518, 659] on div "Accessibility label" at bounding box center [510, 659] width 17 height 17
type input "0.53"
type input "0.37"
type input "8.58"
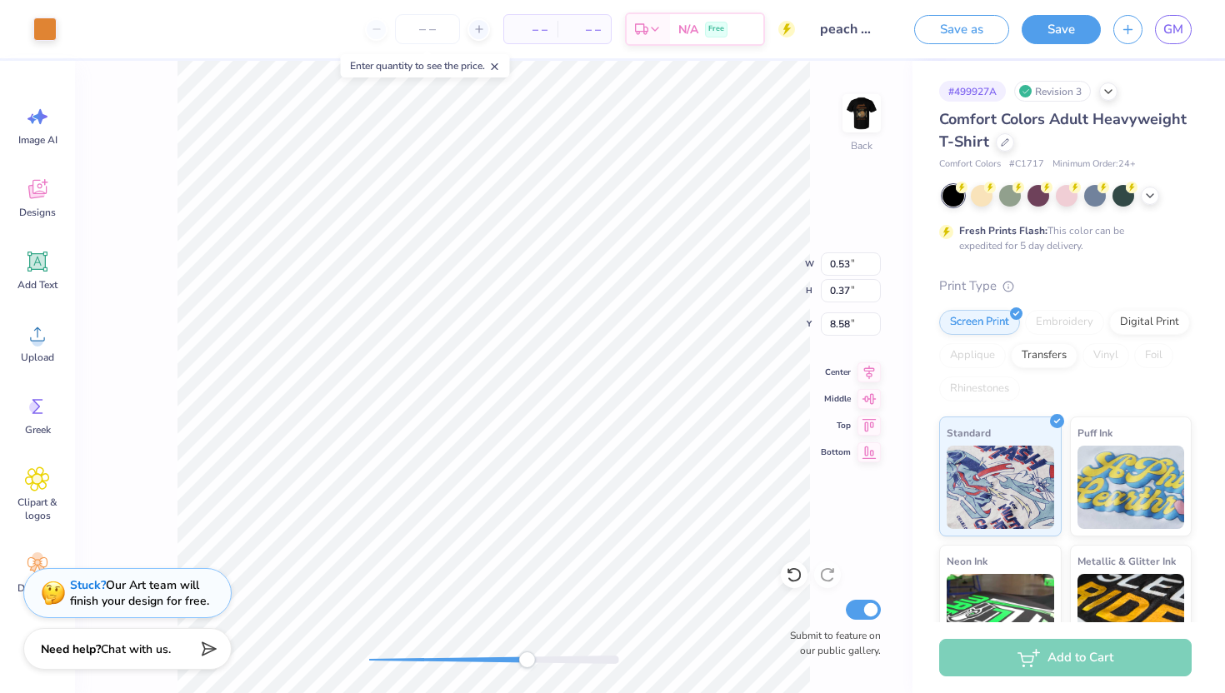
type input "0.27"
type input "0.46"
type input "8.52"
click at [42, 23] on div at bounding box center [44, 27] width 23 height 23
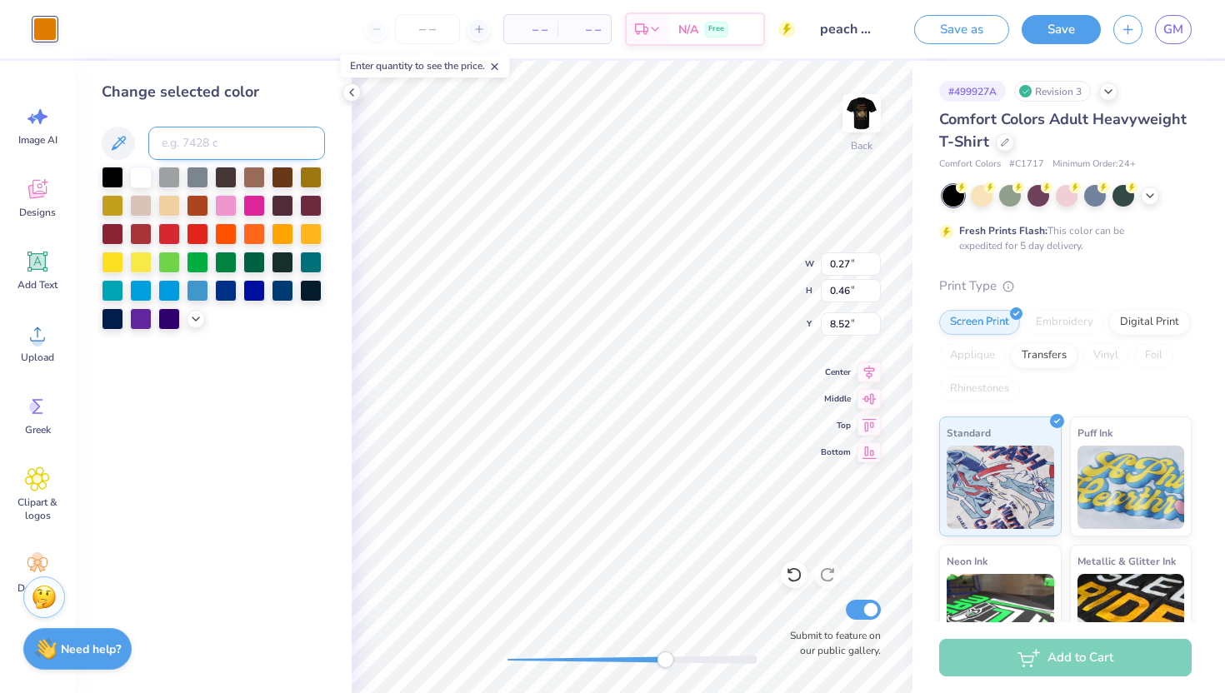
click at [248, 138] on input at bounding box center [236, 143] width 177 height 33
type input "7413"
type input "3.41"
type input "4.47"
type input "5.89"
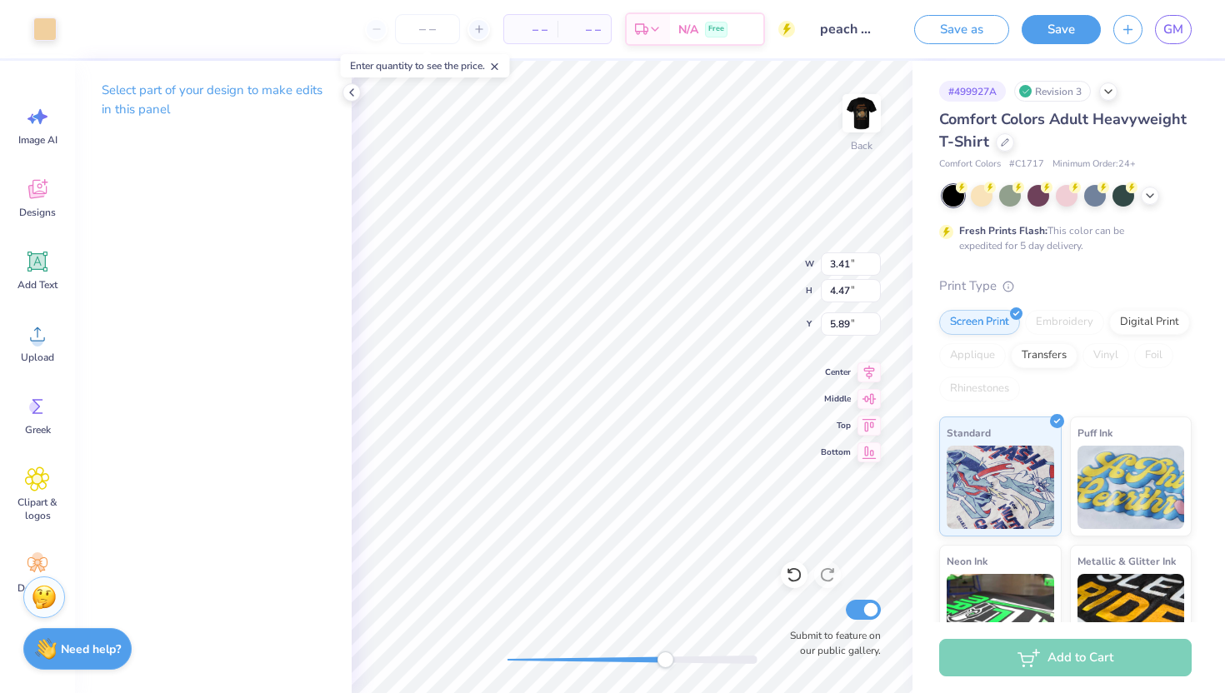
type input "0.26"
type input "0.24"
type input "9.13"
click at [792, 582] on icon at bounding box center [794, 575] width 17 height 17
click at [52, 31] on div at bounding box center [44, 27] width 23 height 23
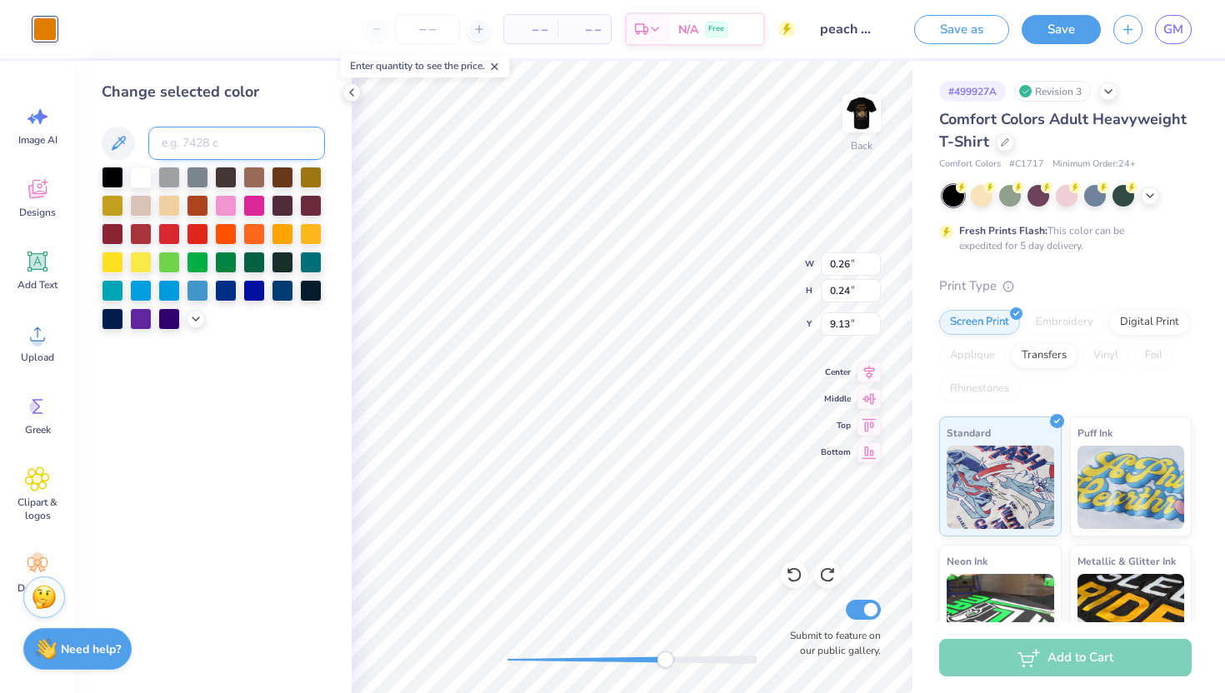
click at [212, 158] on input at bounding box center [236, 143] width 177 height 33
type input "7413"
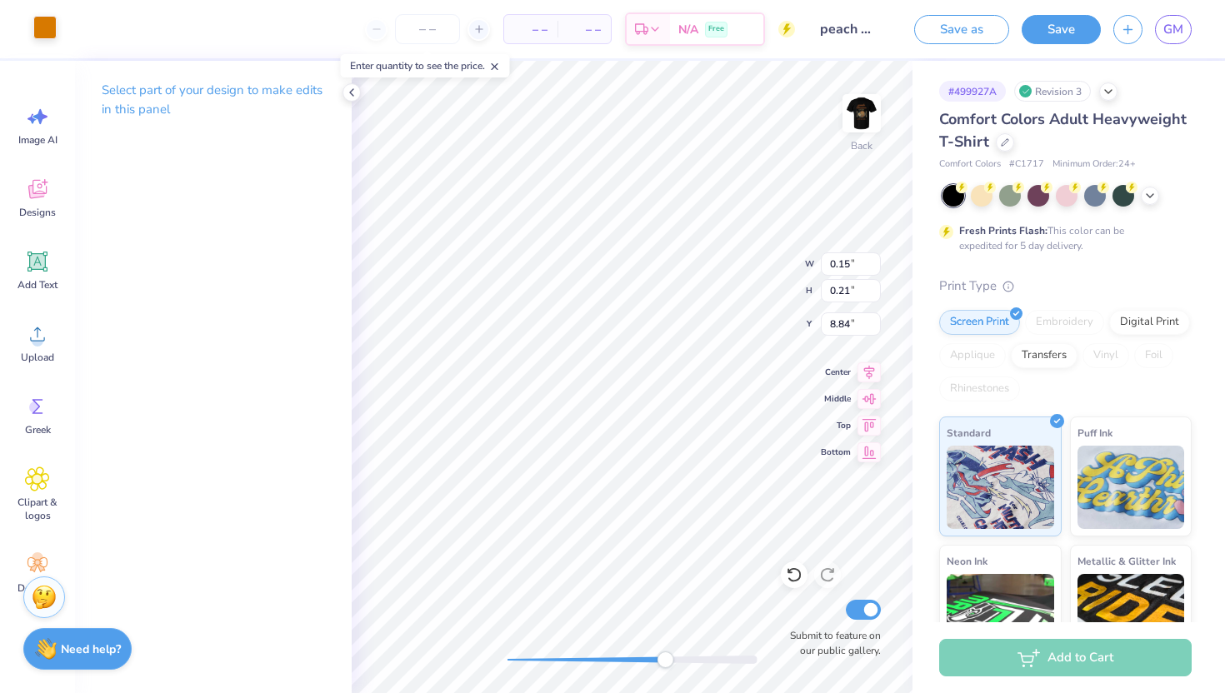
click at [41, 25] on div at bounding box center [44, 27] width 23 height 23
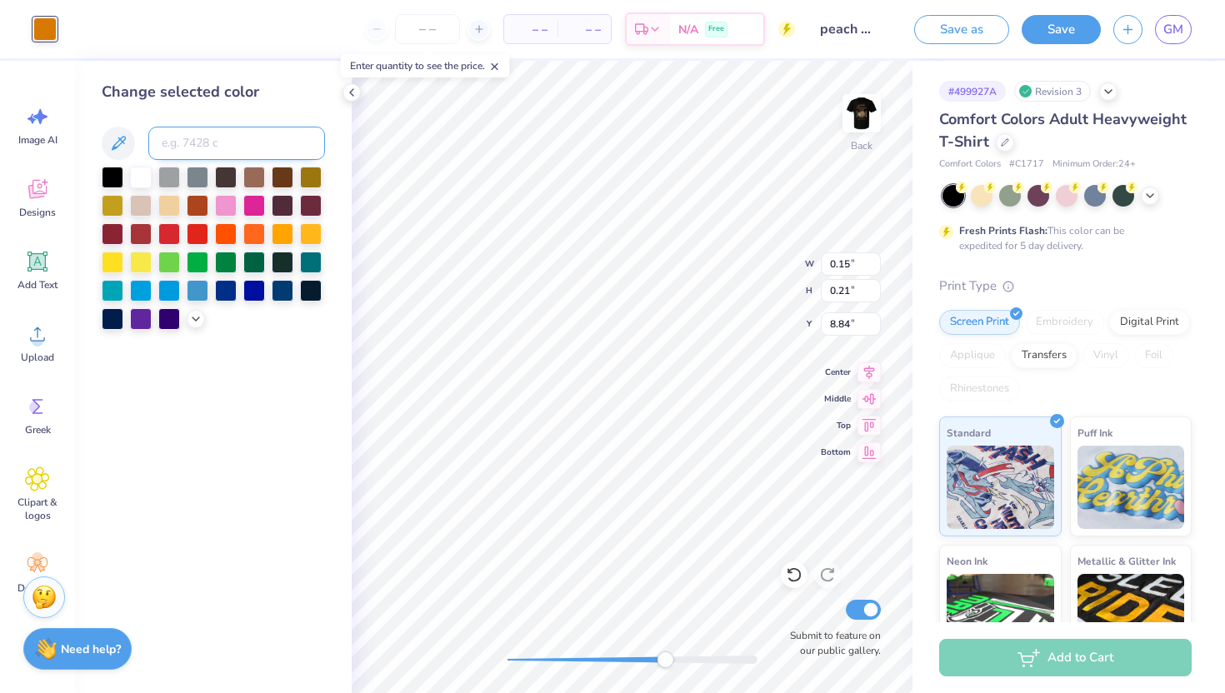
click at [186, 132] on input at bounding box center [236, 143] width 177 height 33
type input "7413"
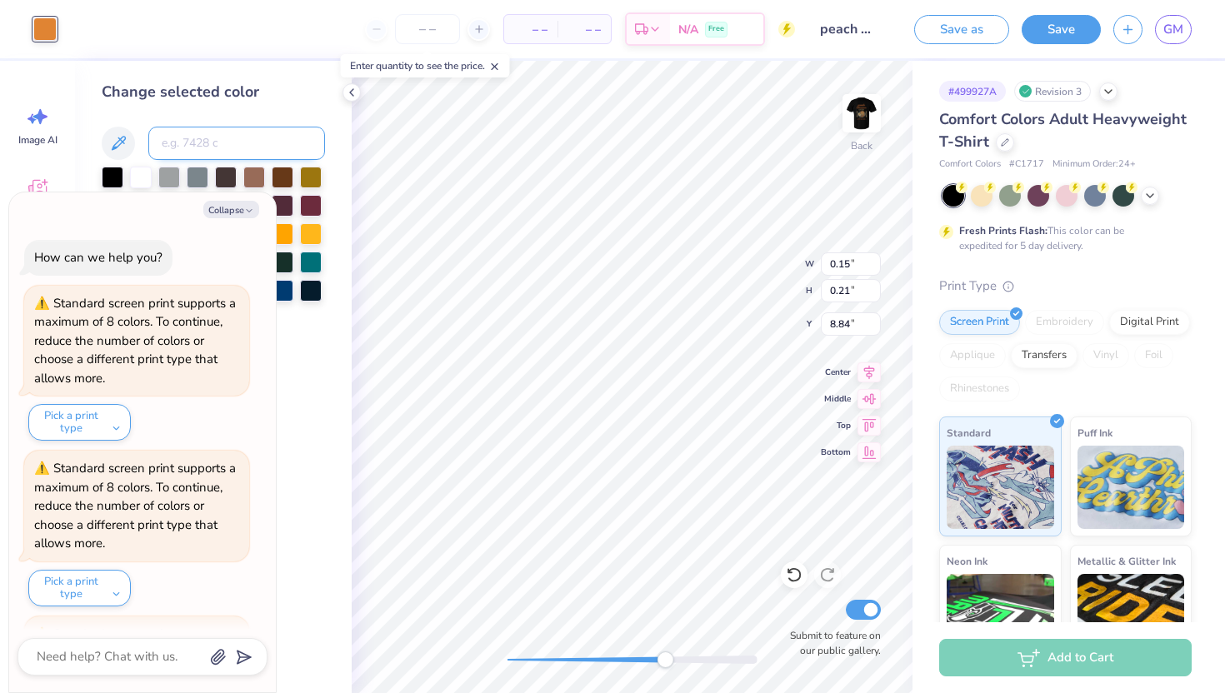
scroll to position [486, 0]
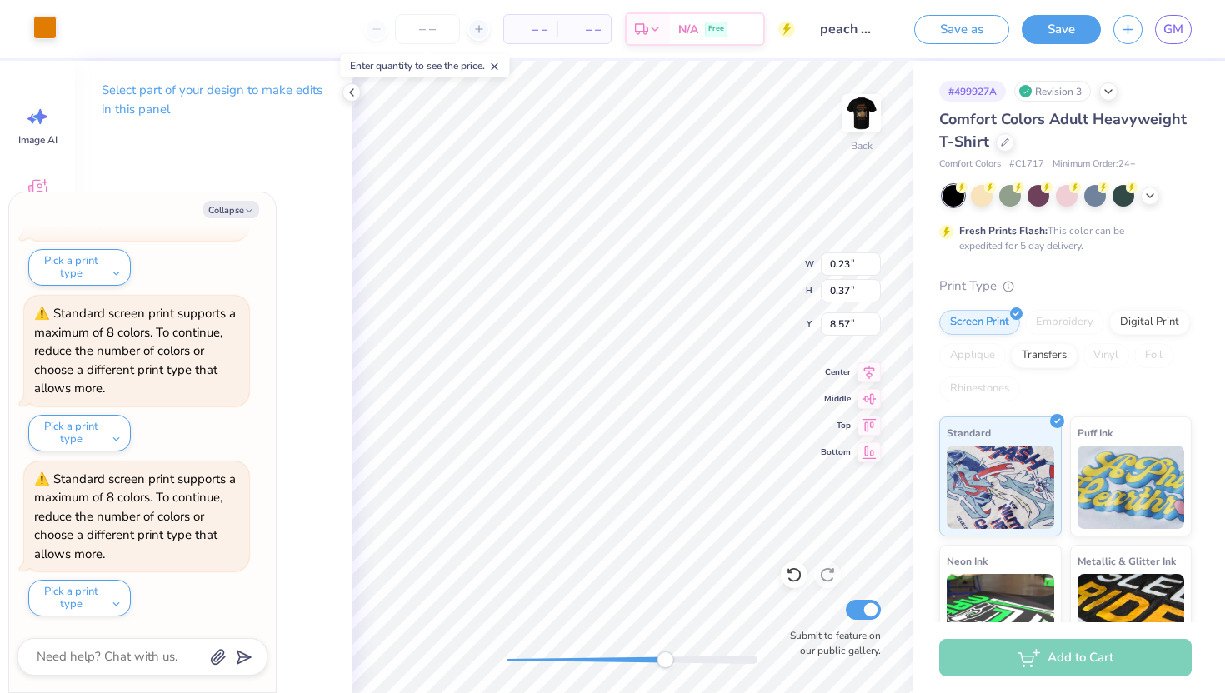
click at [47, 29] on div at bounding box center [44, 27] width 23 height 23
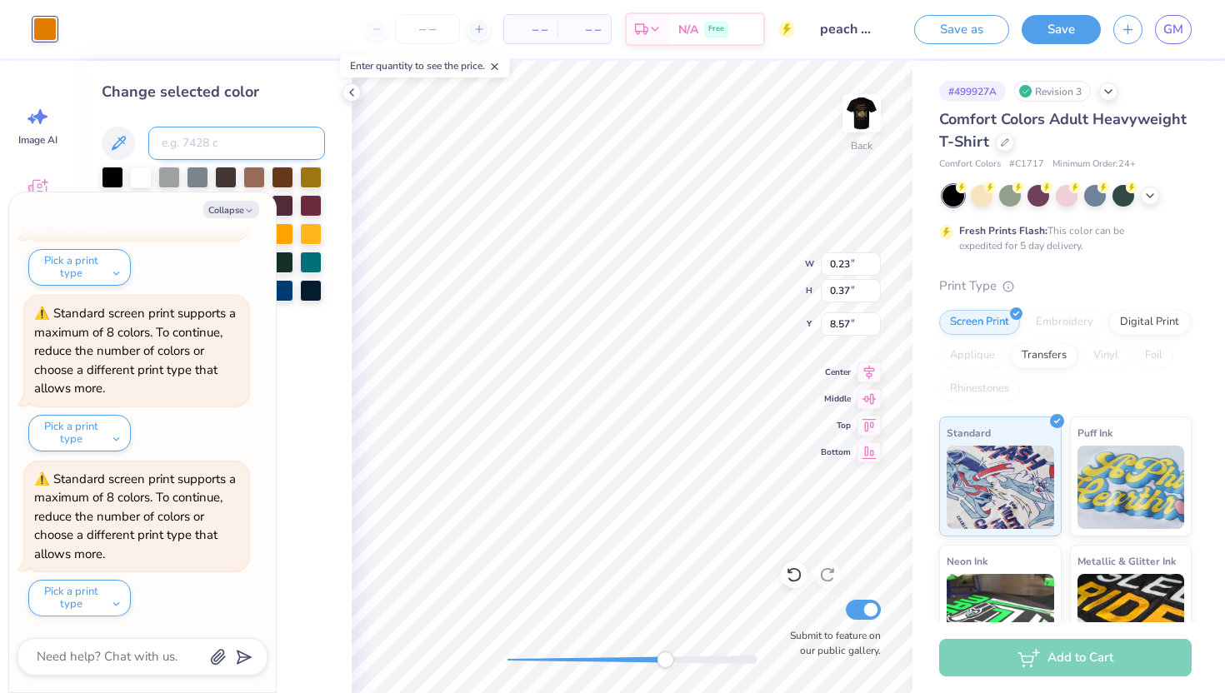
click at [245, 139] on input at bounding box center [236, 143] width 177 height 33
click at [236, 207] on button "Collapse" at bounding box center [231, 209] width 56 height 17
type textarea "x"
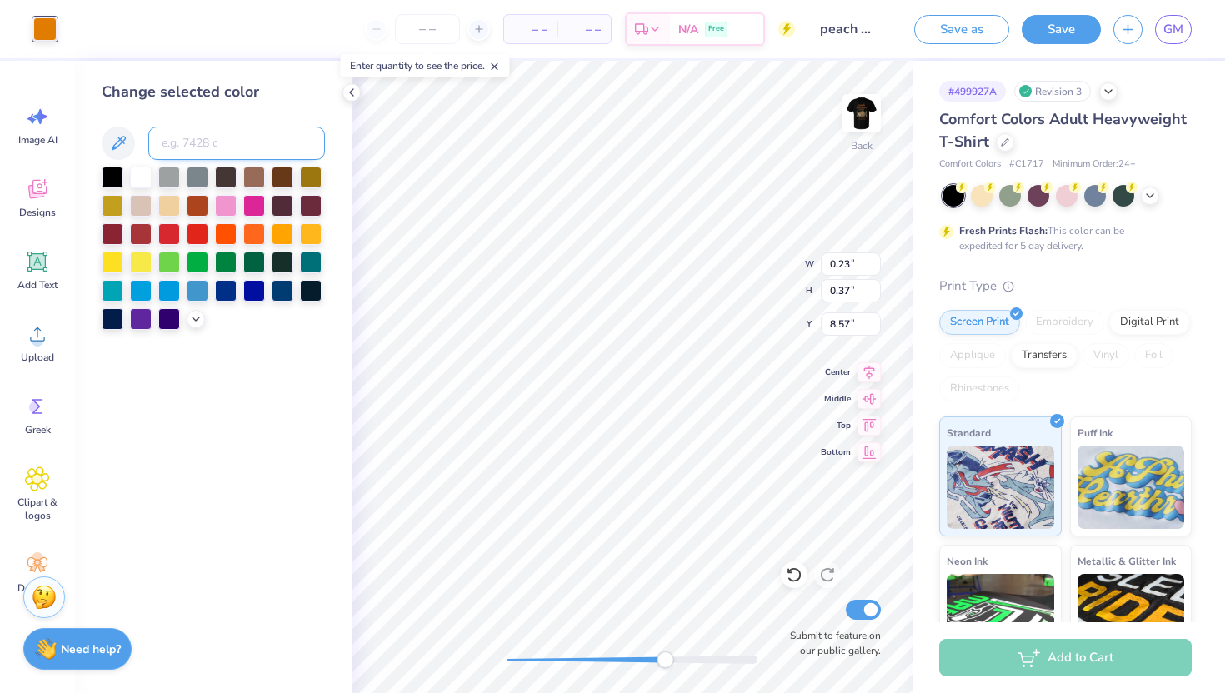
click at [206, 139] on input at bounding box center [236, 143] width 177 height 33
type input "7413"
type input "0.15"
type input "0.21"
type input "8.84"
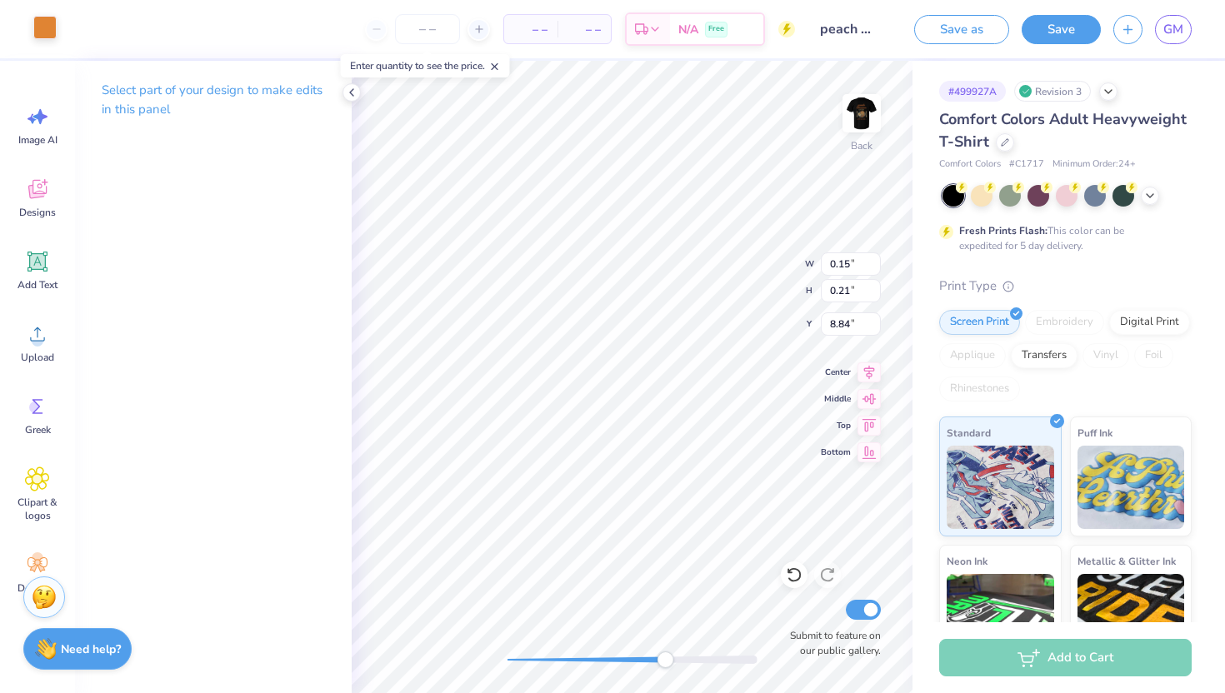
click at [47, 17] on div at bounding box center [44, 27] width 23 height 23
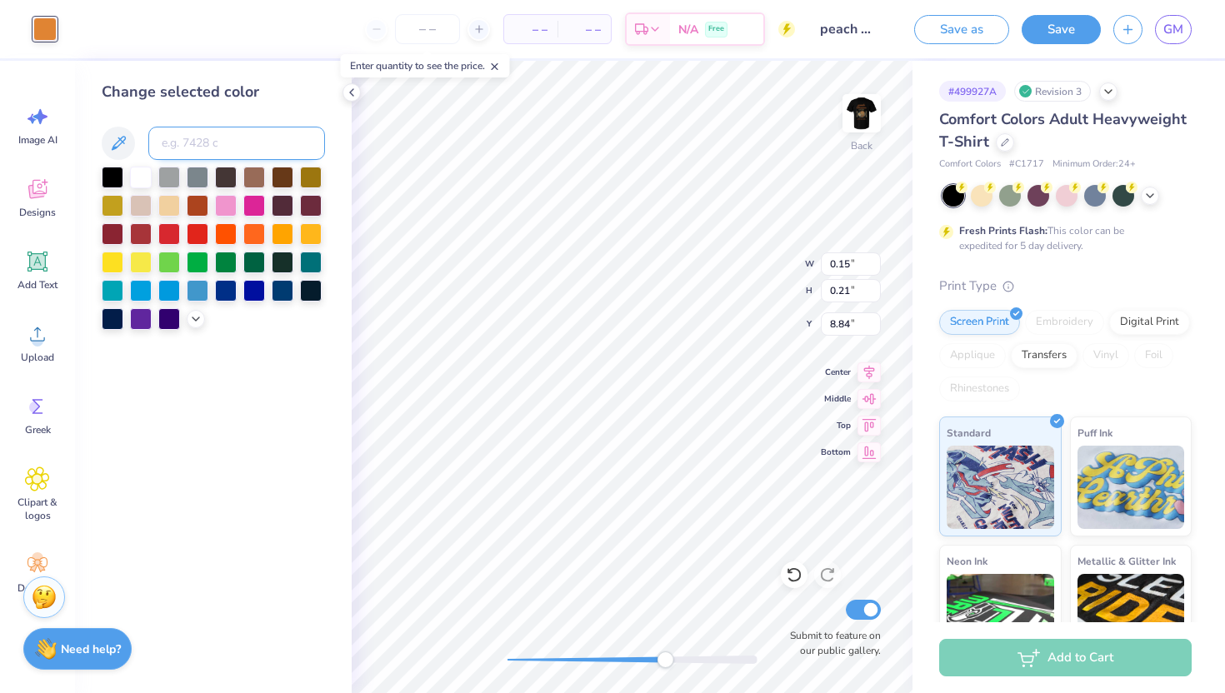
click at [229, 132] on input at bounding box center [236, 143] width 177 height 33
type input "7413"
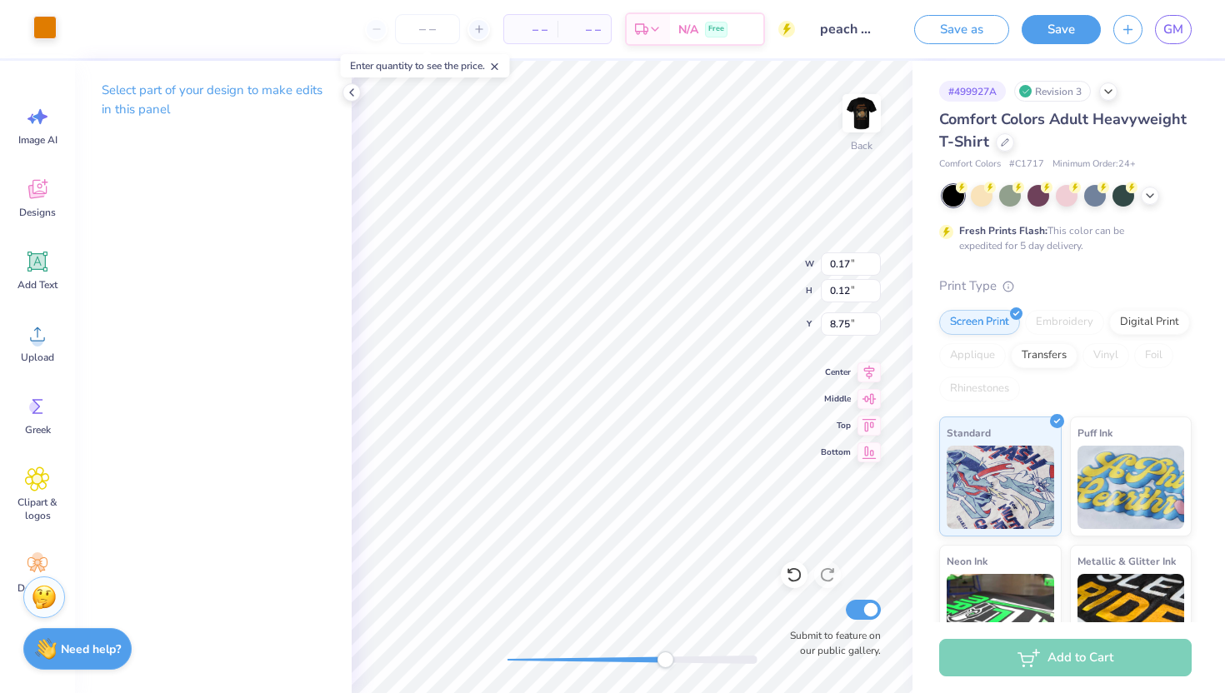
click at [54, 33] on div at bounding box center [44, 27] width 23 height 23
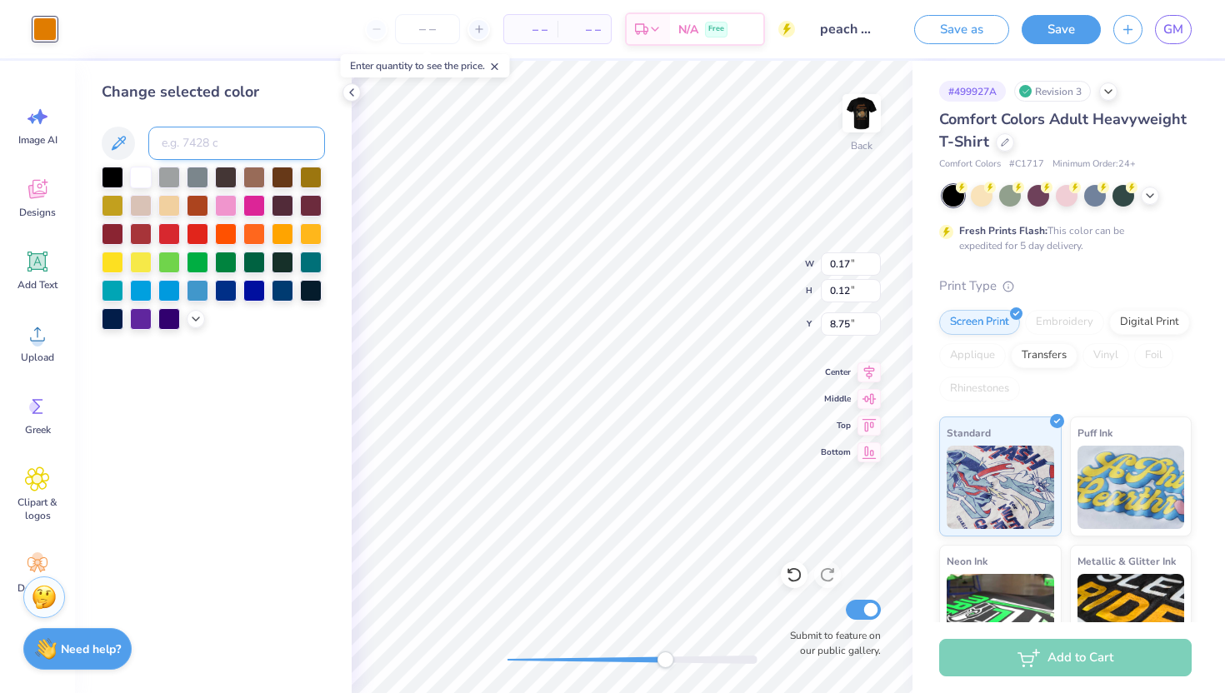
click at [207, 138] on input at bounding box center [236, 143] width 177 height 33
type input "7413"
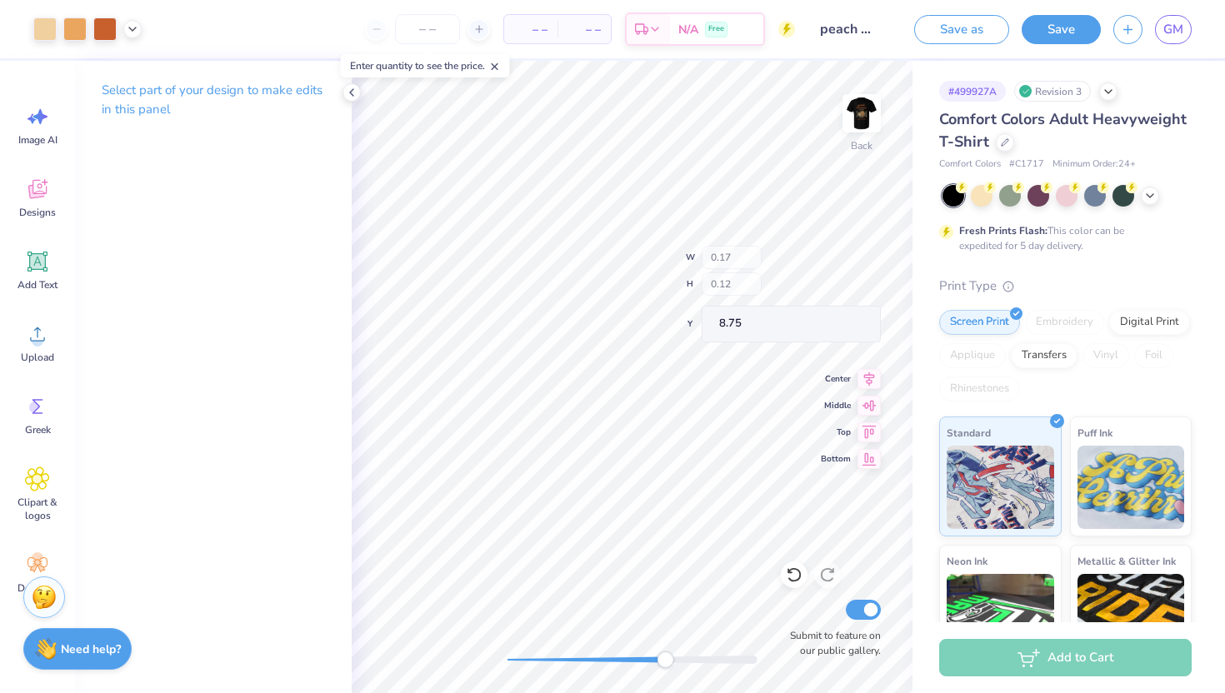
type input "3.41"
type input "4.47"
type input "5.89"
click at [37, 29] on div at bounding box center [44, 27] width 23 height 23
click at [668, 647] on div "Back Submit to feature on our public gallery." at bounding box center [632, 377] width 561 height 632
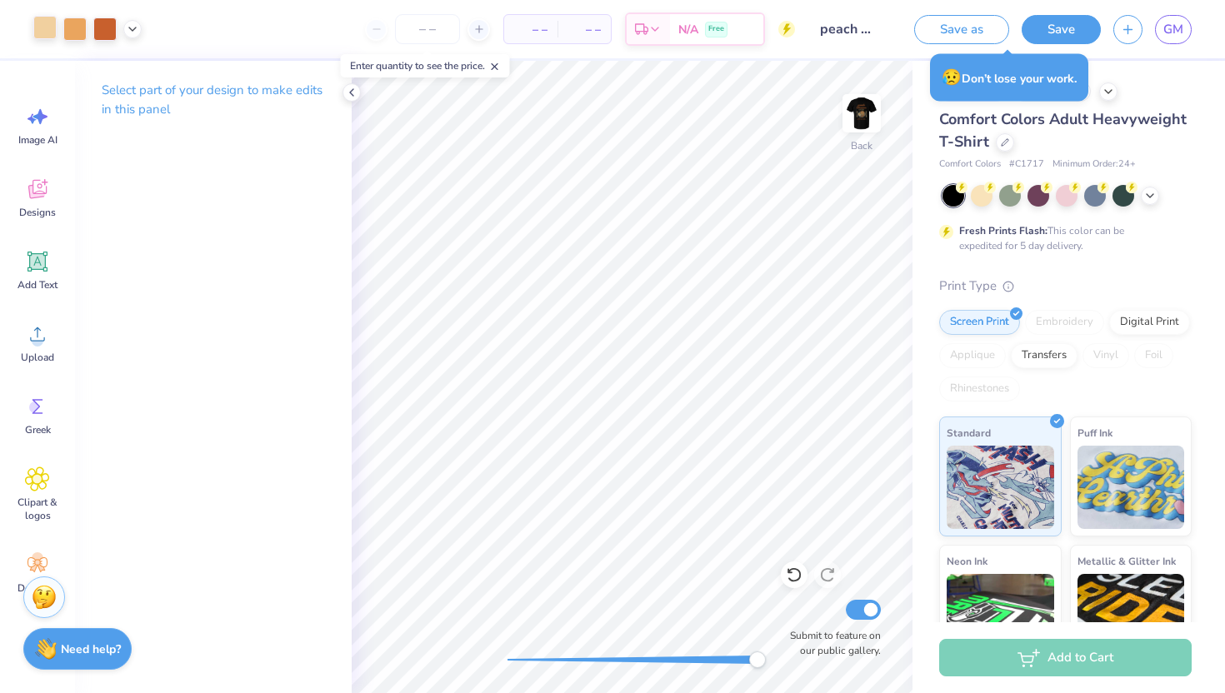
click at [896, 624] on div "Back Submit to feature on our public gallery." at bounding box center [632, 377] width 561 height 632
click at [792, 573] on icon at bounding box center [794, 575] width 17 height 17
type input "3.41"
type input "4.47"
type input "5.89"
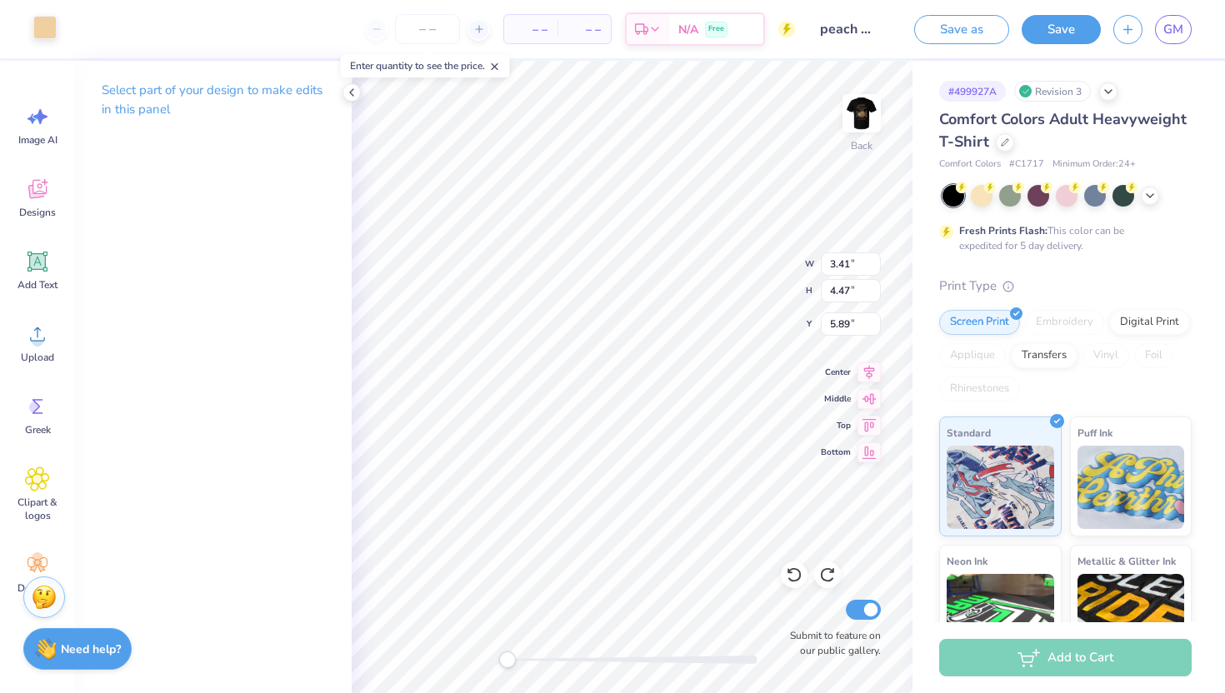
click at [472, 628] on div "Back W 3.41 3.41 " H 4.47 4.47 " Y 5.89 5.89 " Center Middle Top Bottom Submit …" at bounding box center [632, 377] width 561 height 632
click at [350, 97] on icon at bounding box center [351, 92] width 13 height 13
